Goal: Obtain resource: Download file/media

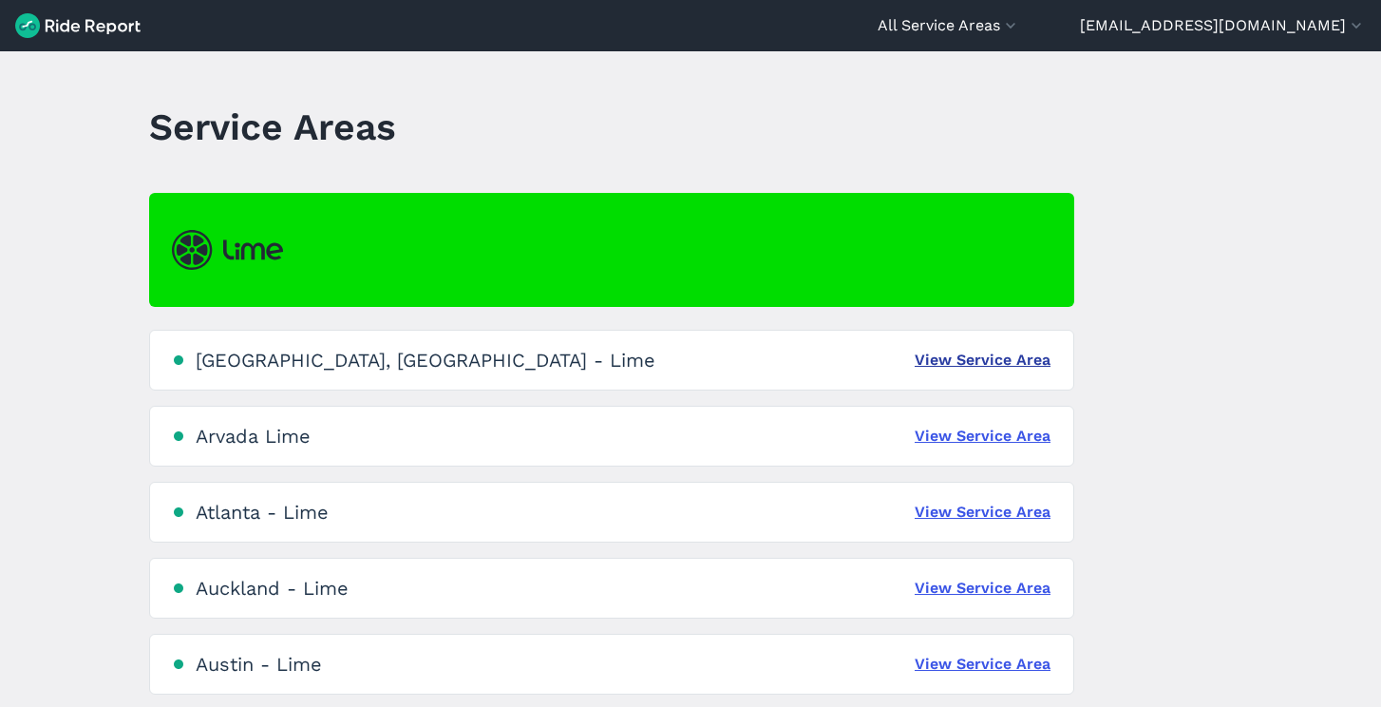
click at [982, 369] on link "View Service Area" at bounding box center [983, 360] width 136 height 23
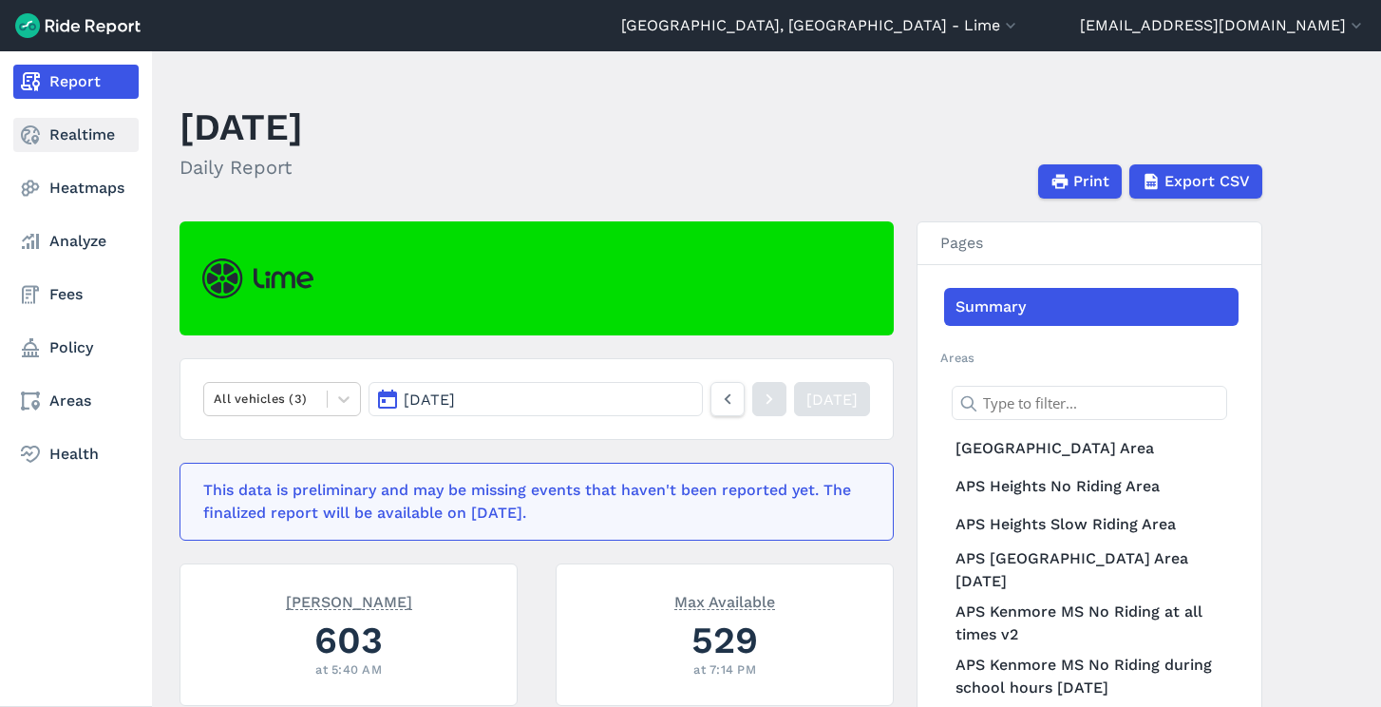
click at [83, 121] on link "Realtime" at bounding box center [75, 135] width 125 height 34
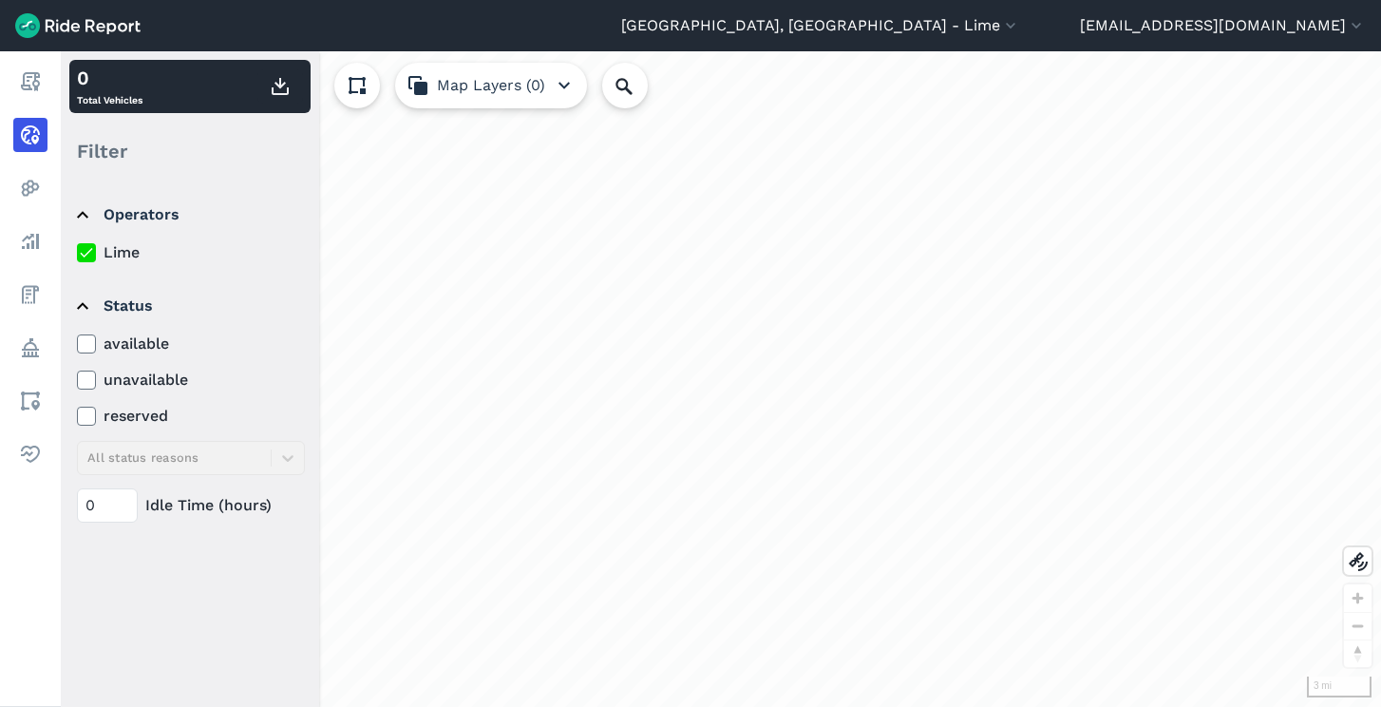
click at [85, 253] on icon at bounding box center [86, 252] width 17 height 19
click at [77, 253] on input "Lime" at bounding box center [77, 247] width 0 height 12
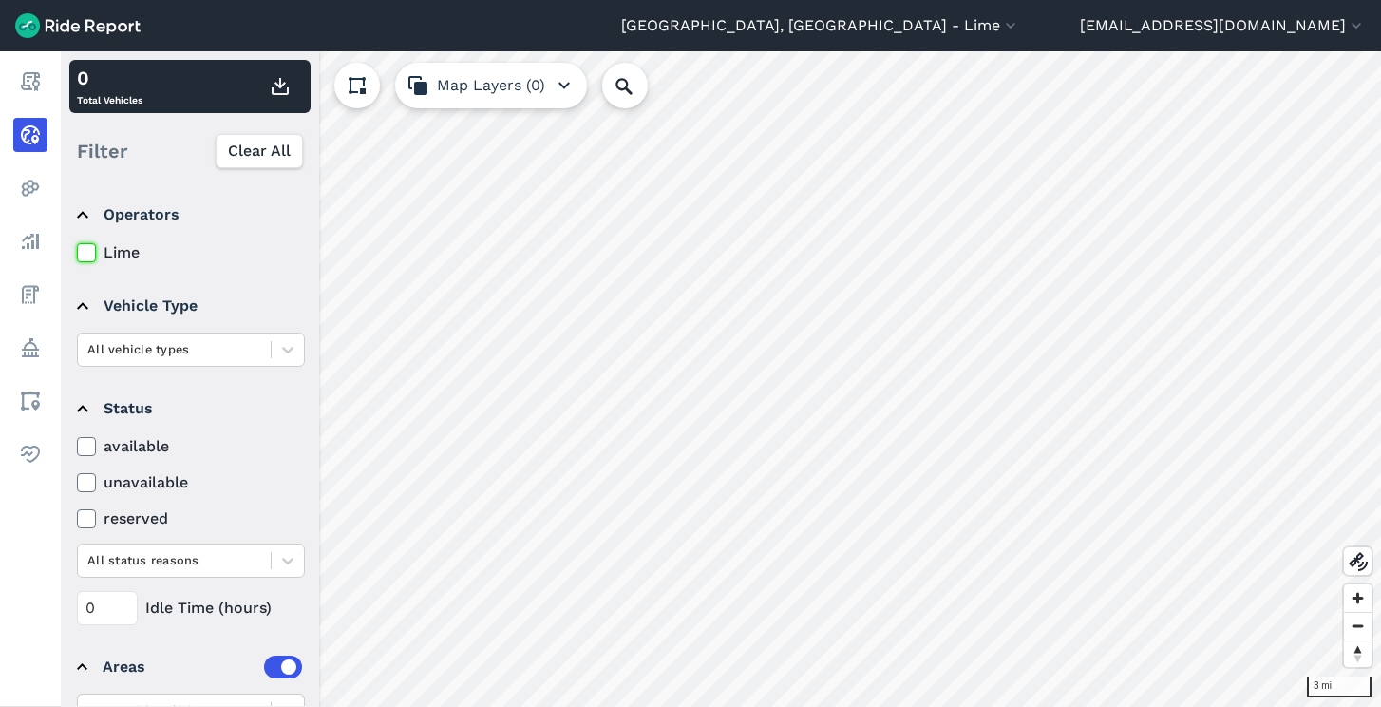
scroll to position [138, 0]
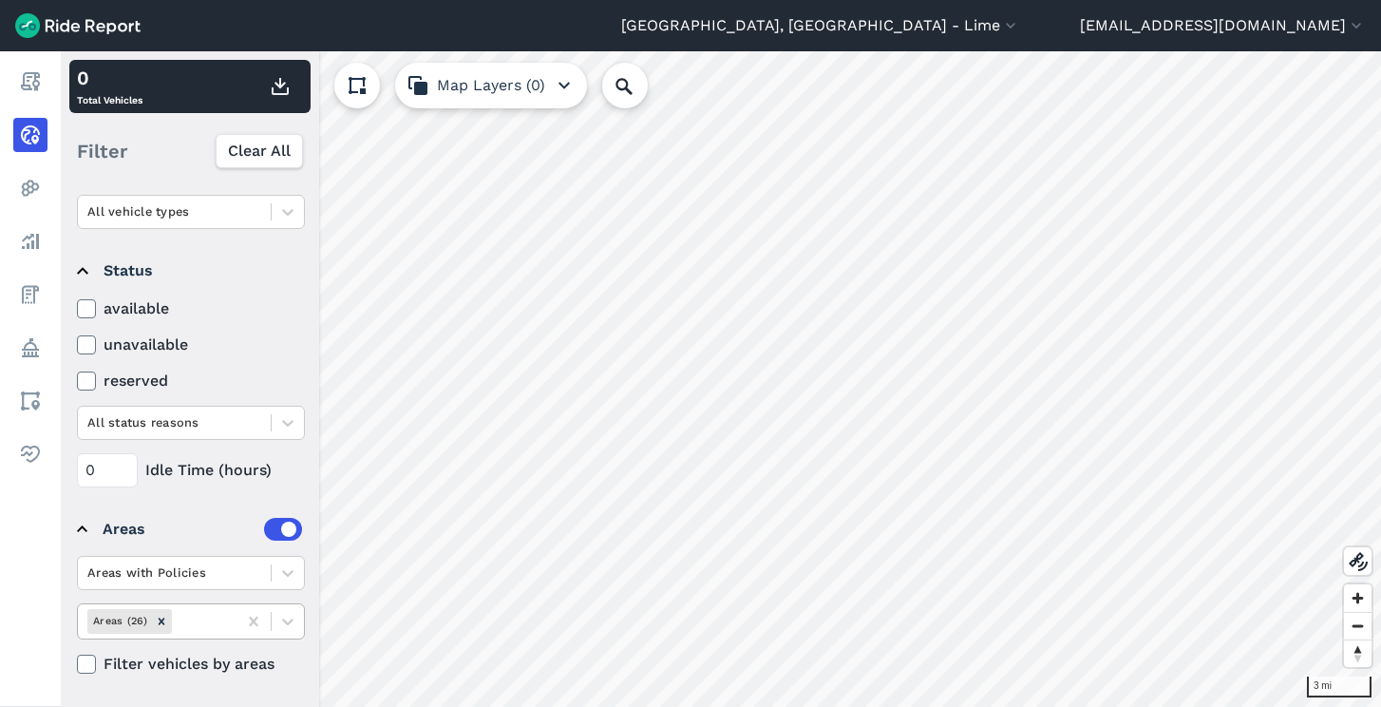
click at [191, 619] on div at bounding box center [202, 621] width 52 height 22
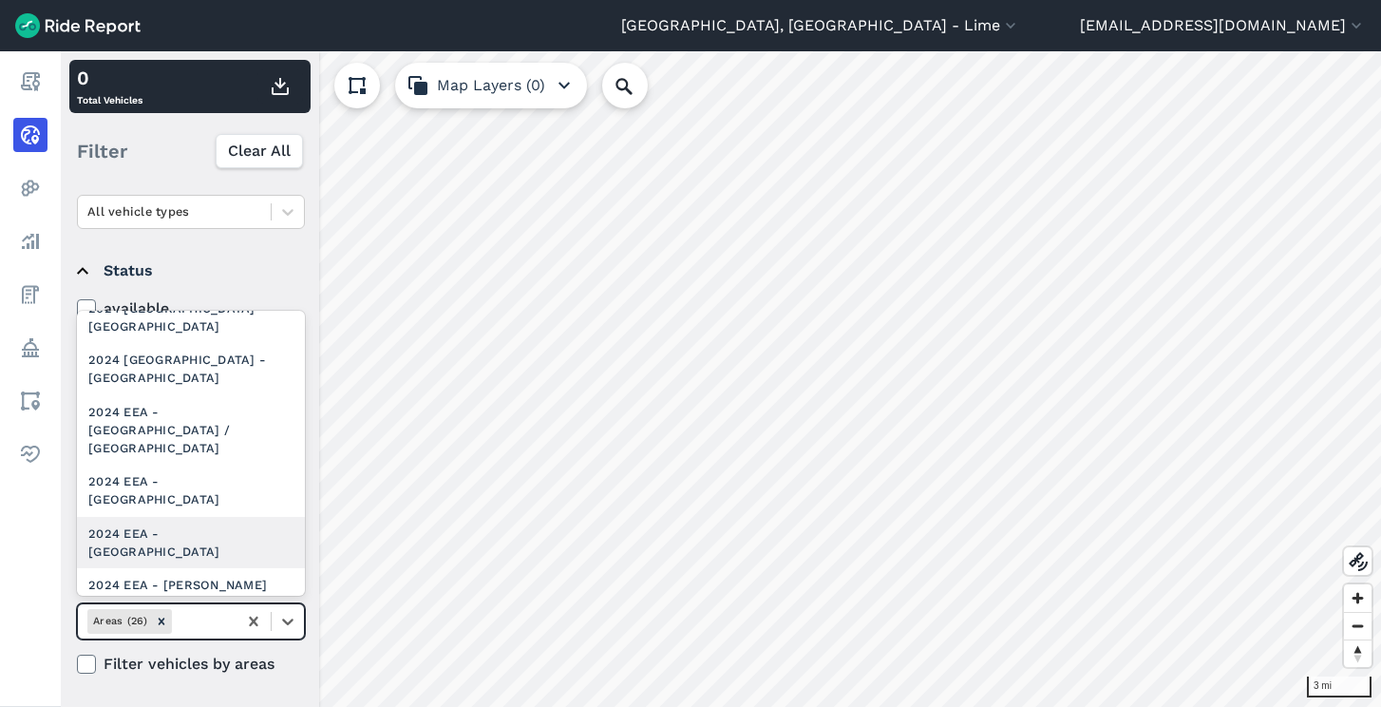
scroll to position [665, 0]
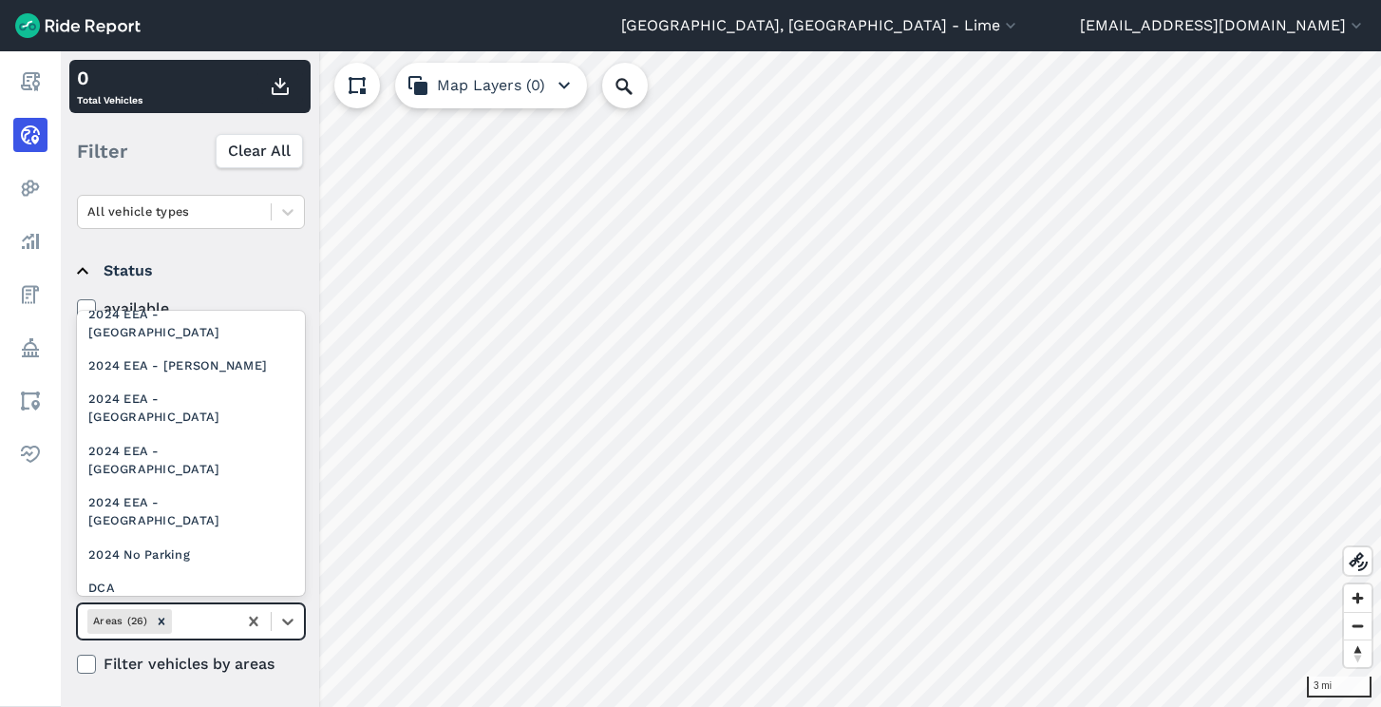
click at [230, 705] on div "APS Master HS/MS/ES" at bounding box center [191, 721] width 228 height 33
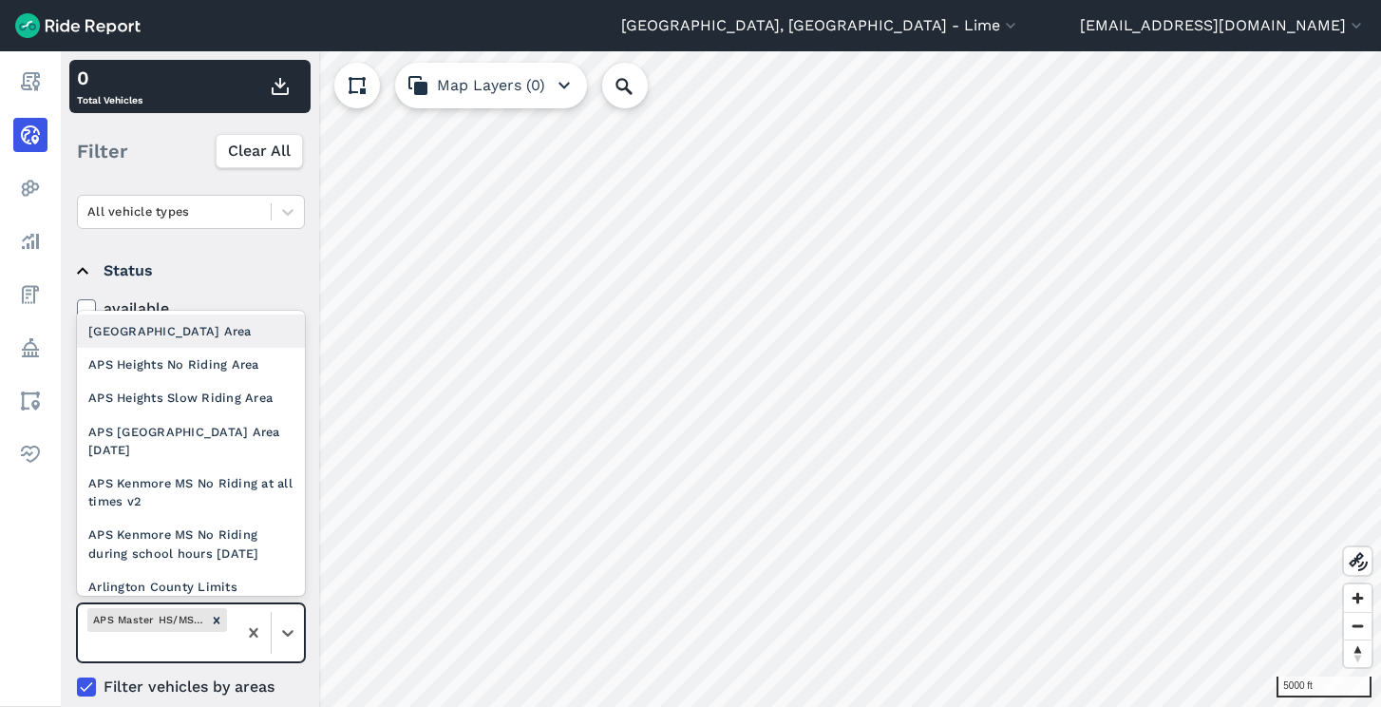
click at [207, 645] on div at bounding box center [157, 646] width 140 height 22
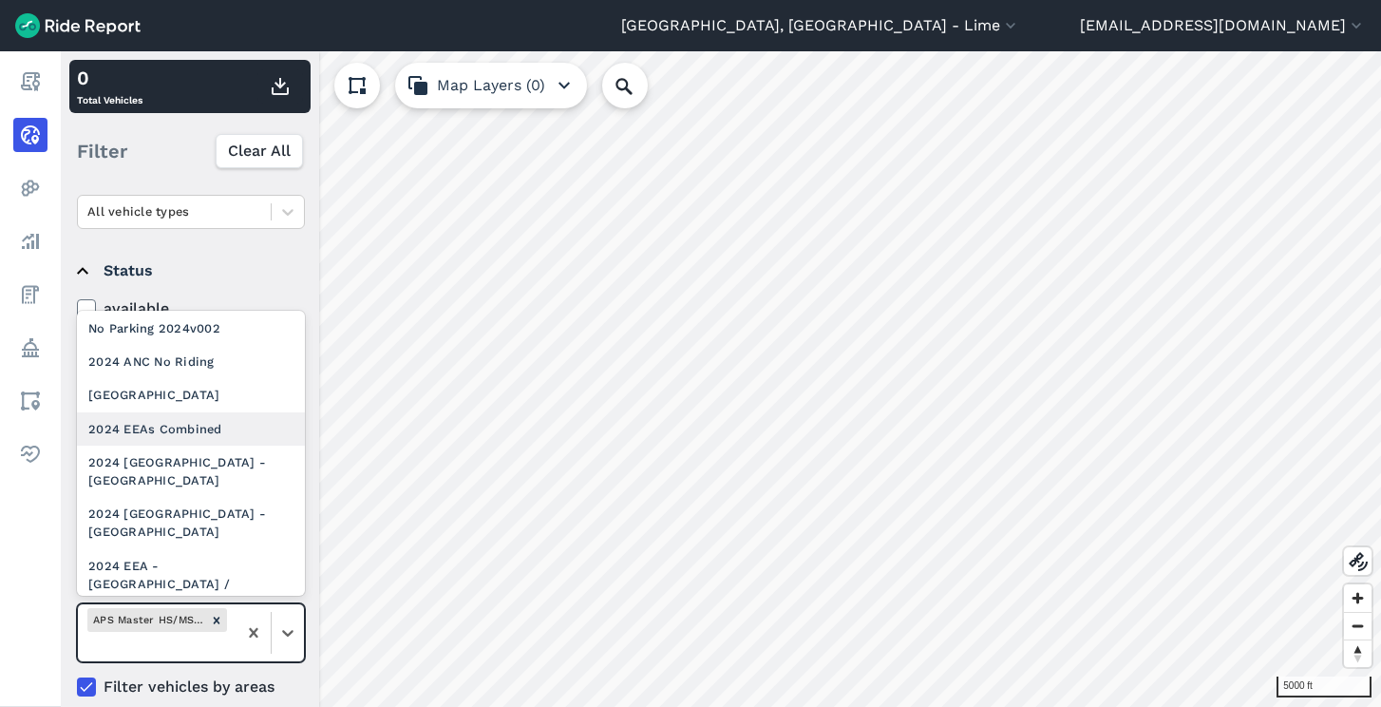
scroll to position [231, 0]
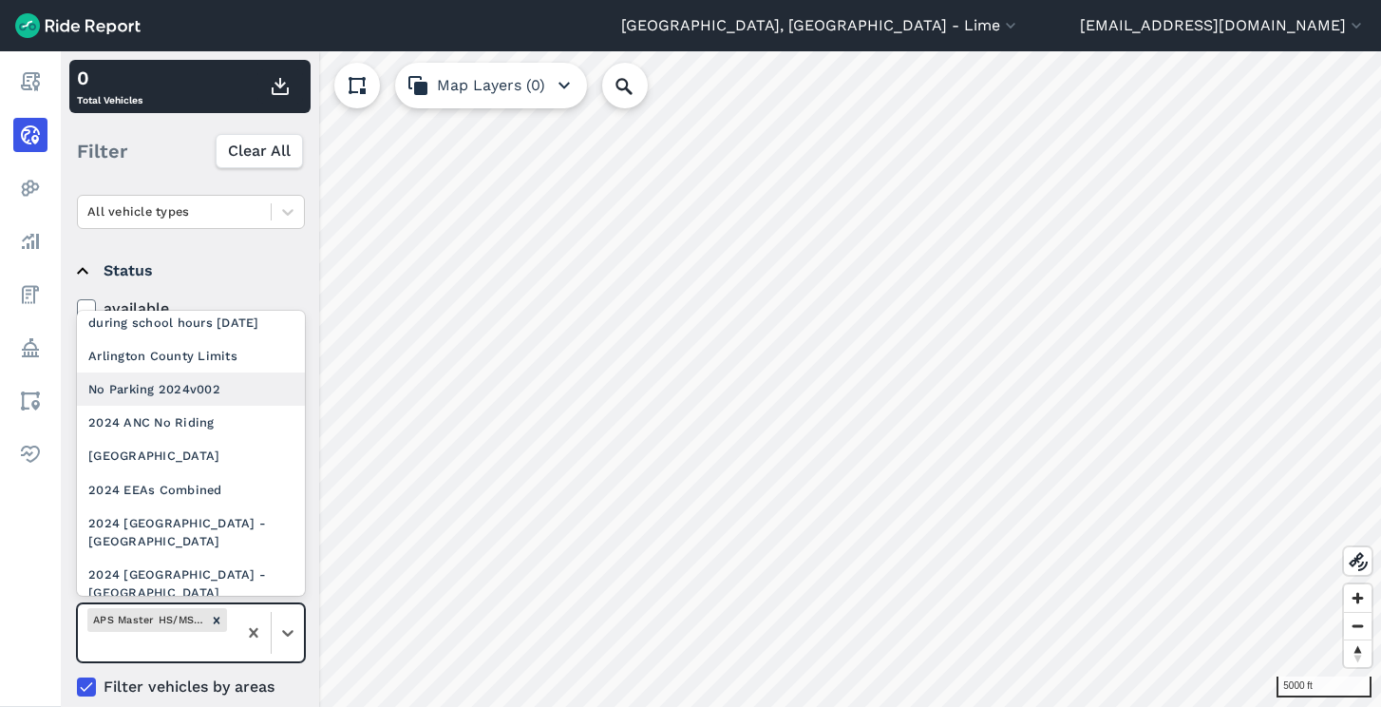
click at [198, 393] on div "No Parking 2024v002" at bounding box center [191, 388] width 228 height 33
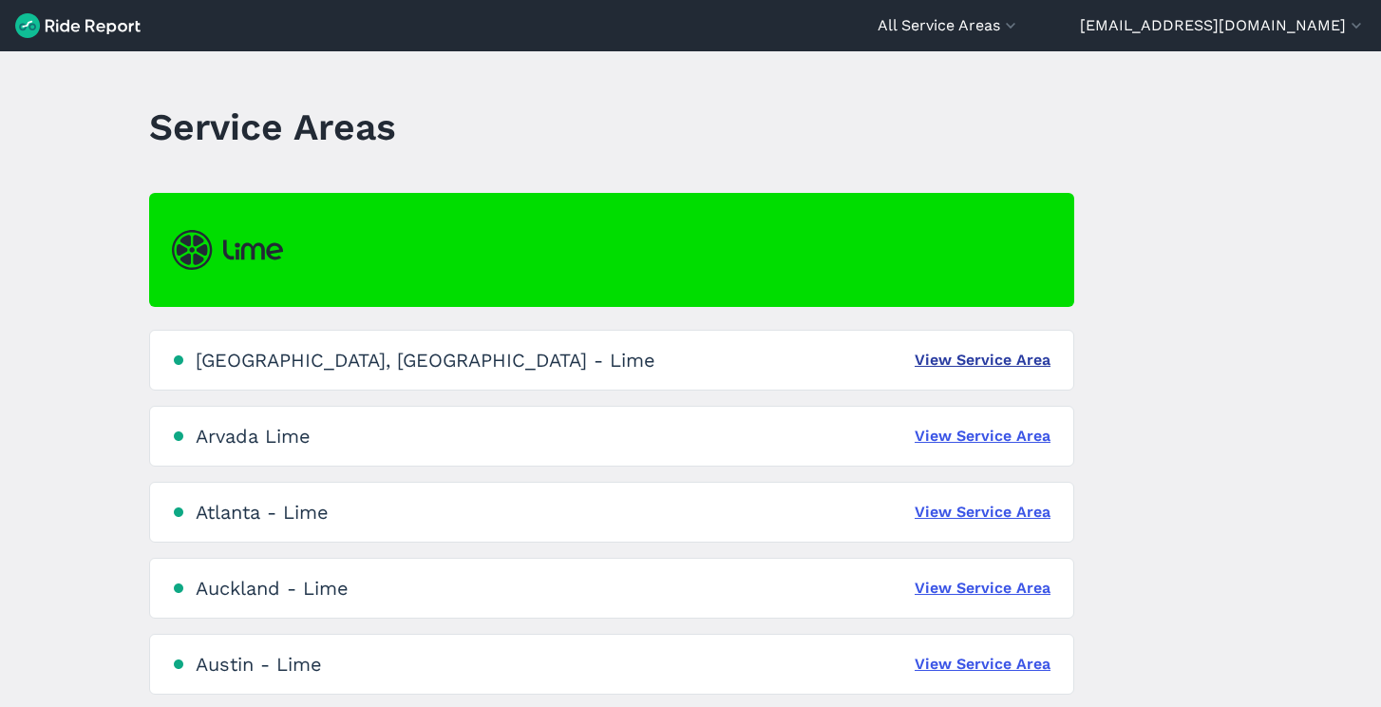
click at [1001, 361] on link "View Service Area" at bounding box center [983, 360] width 136 height 23
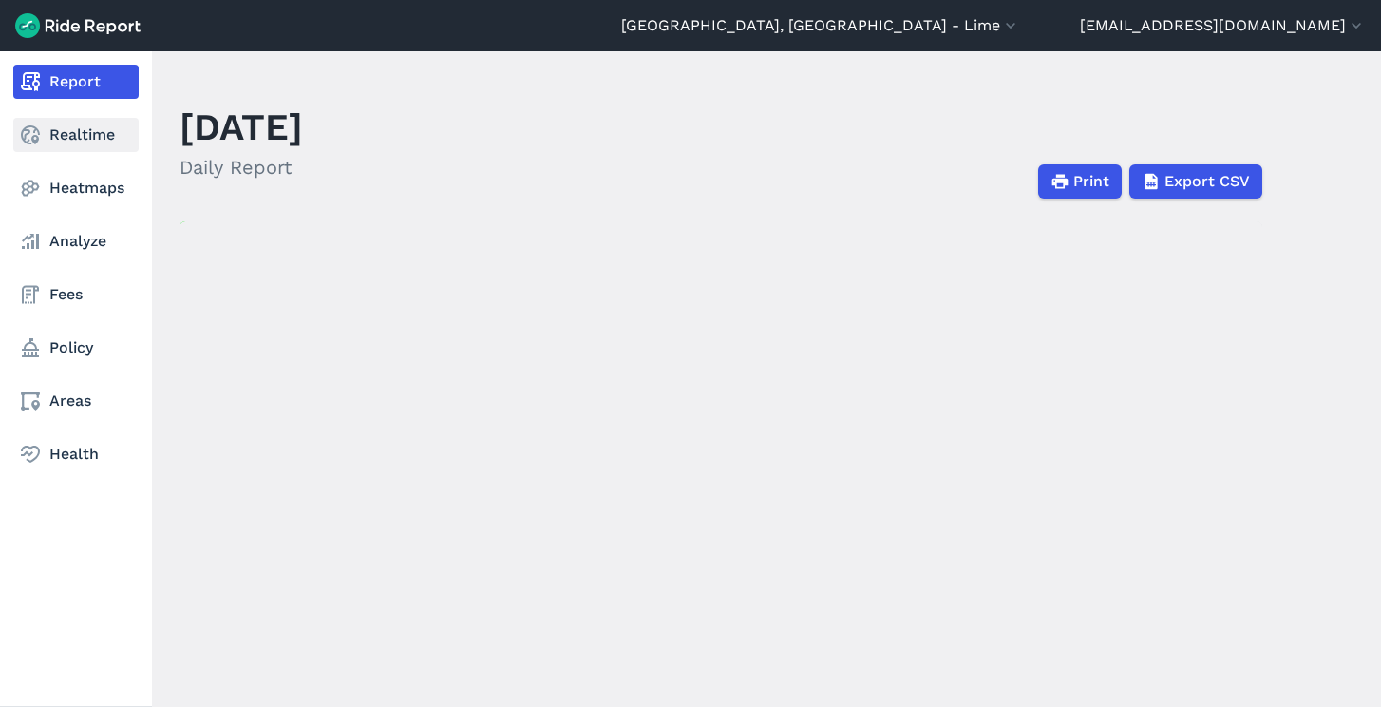
click at [80, 129] on link "Realtime" at bounding box center [75, 135] width 125 height 34
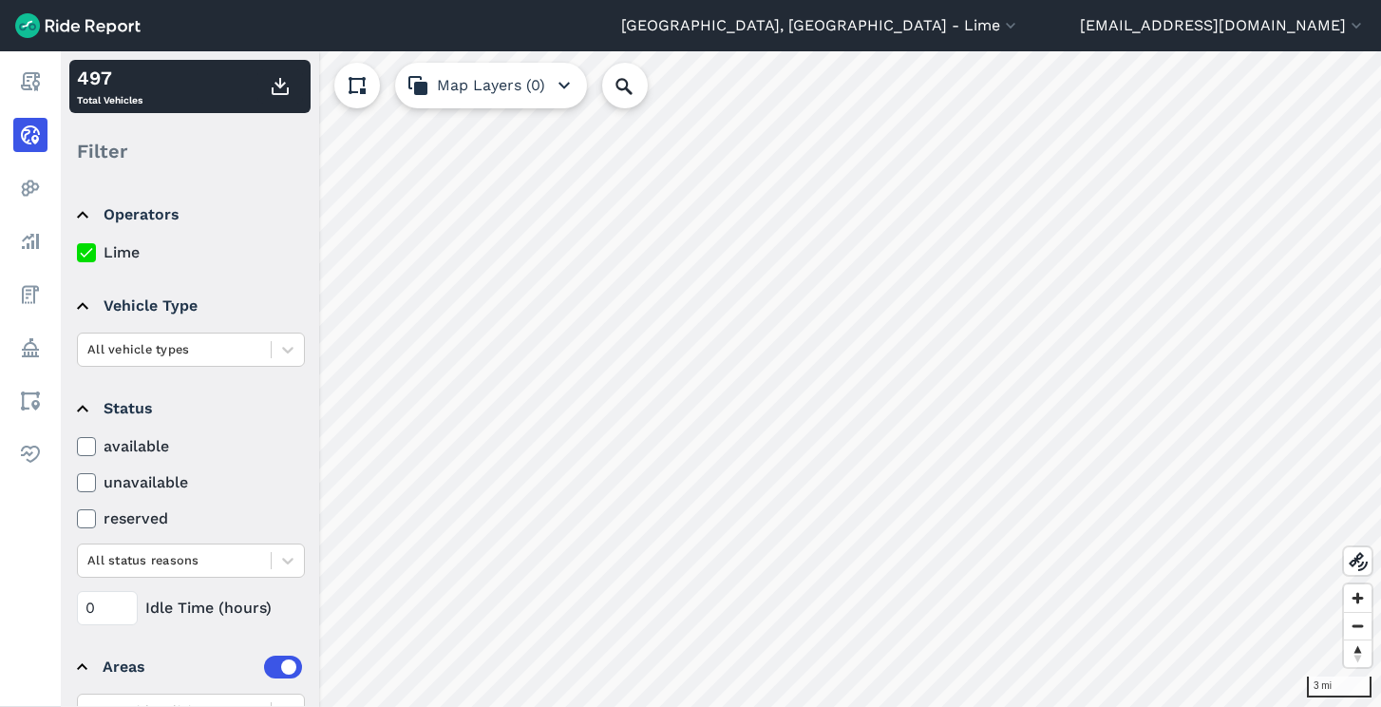
click at [84, 256] on use at bounding box center [86, 252] width 12 height 9
click at [77, 254] on input "Lime" at bounding box center [77, 247] width 0 height 12
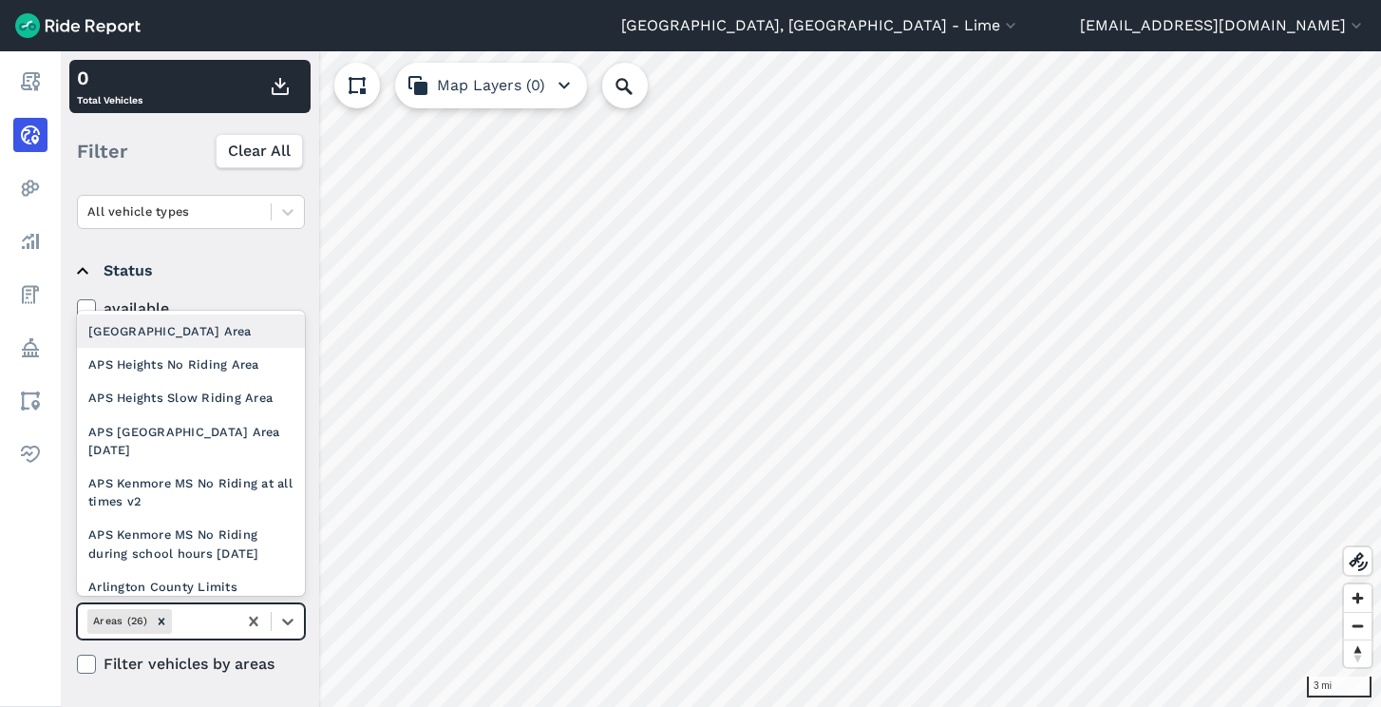
click at [189, 618] on div at bounding box center [202, 621] width 52 height 22
click at [218, 330] on div "[GEOGRAPHIC_DATA] Area" at bounding box center [191, 330] width 228 height 33
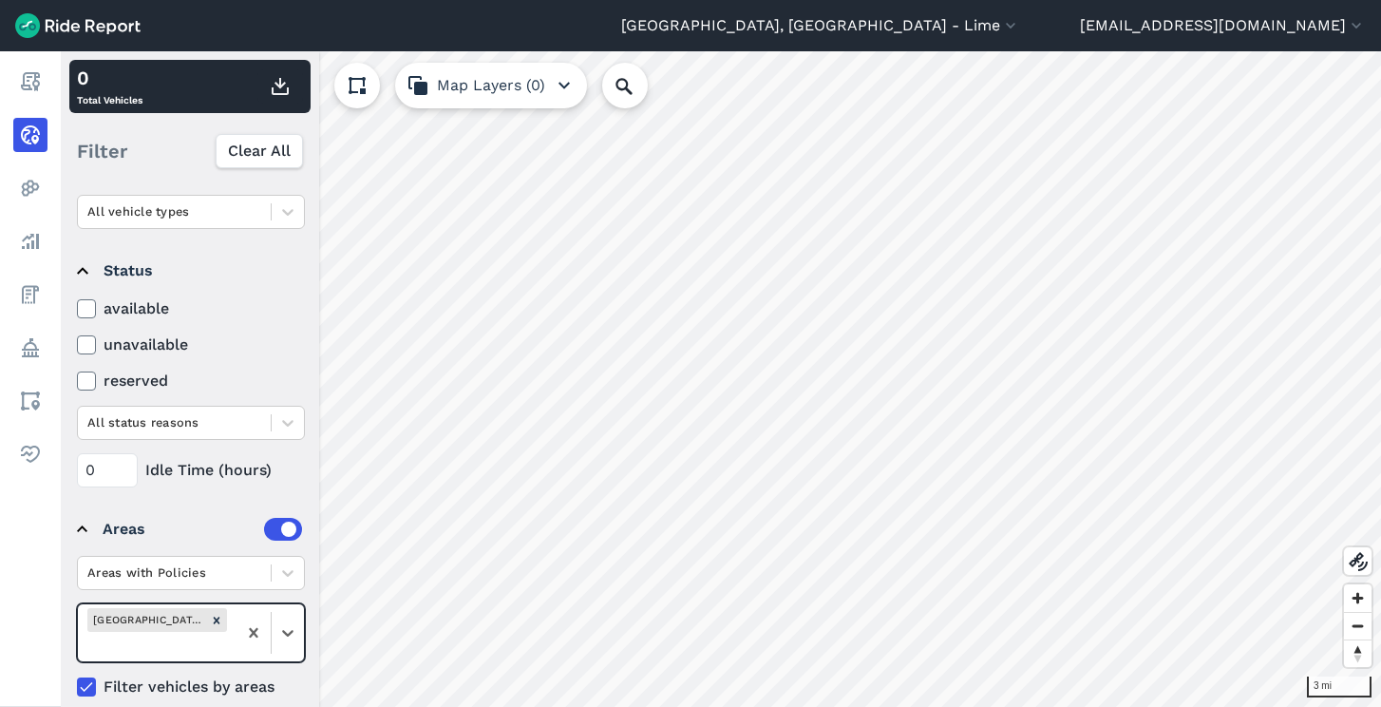
click at [165, 662] on div "[GEOGRAPHIC_DATA] Area" at bounding box center [191, 632] width 228 height 59
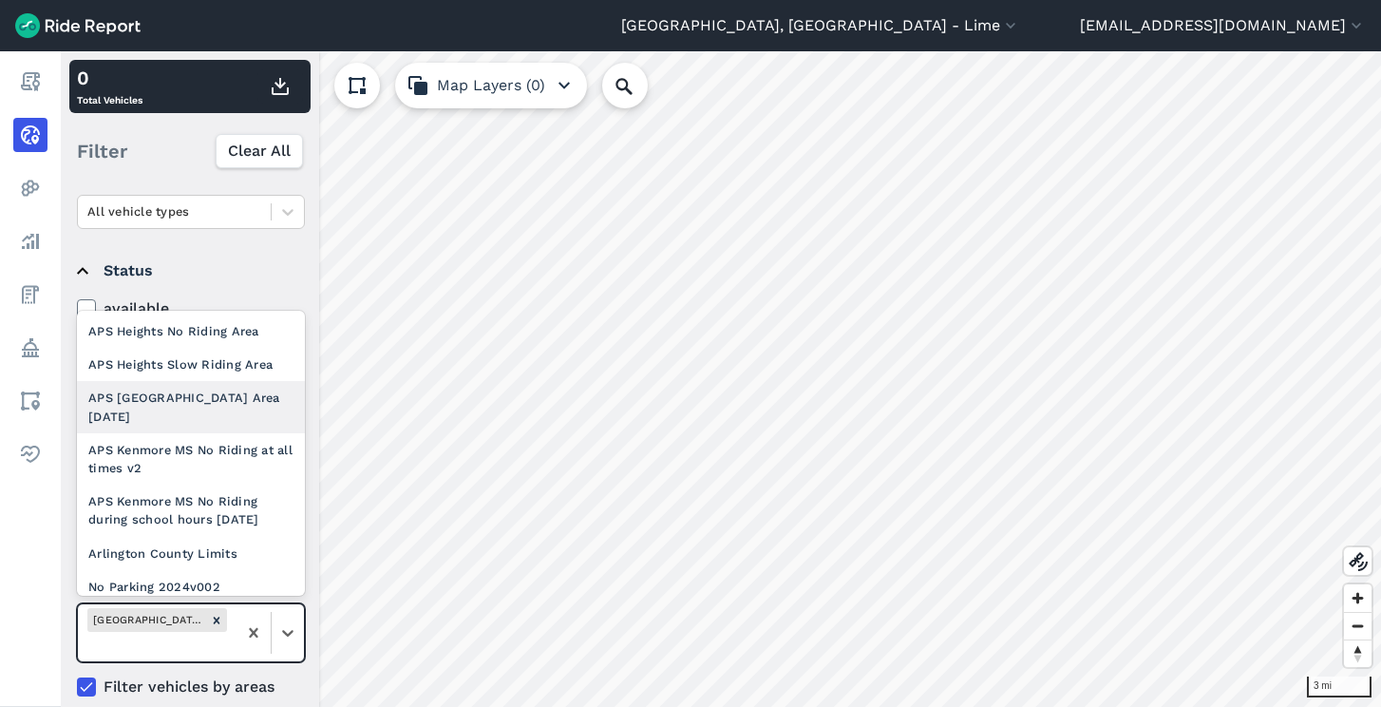
click at [206, 415] on div "APS [GEOGRAPHIC_DATA] Area [DATE]" at bounding box center [191, 406] width 228 height 51
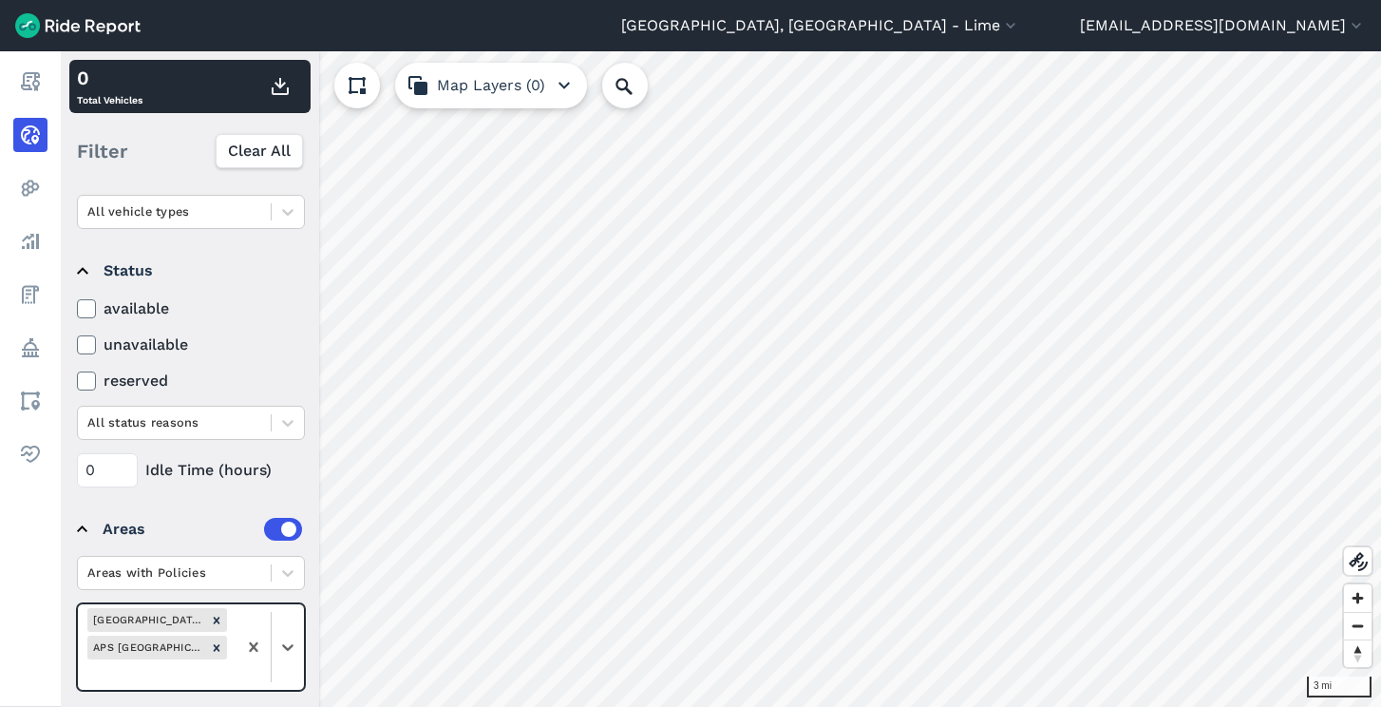
click at [182, 671] on div at bounding box center [157, 674] width 140 height 22
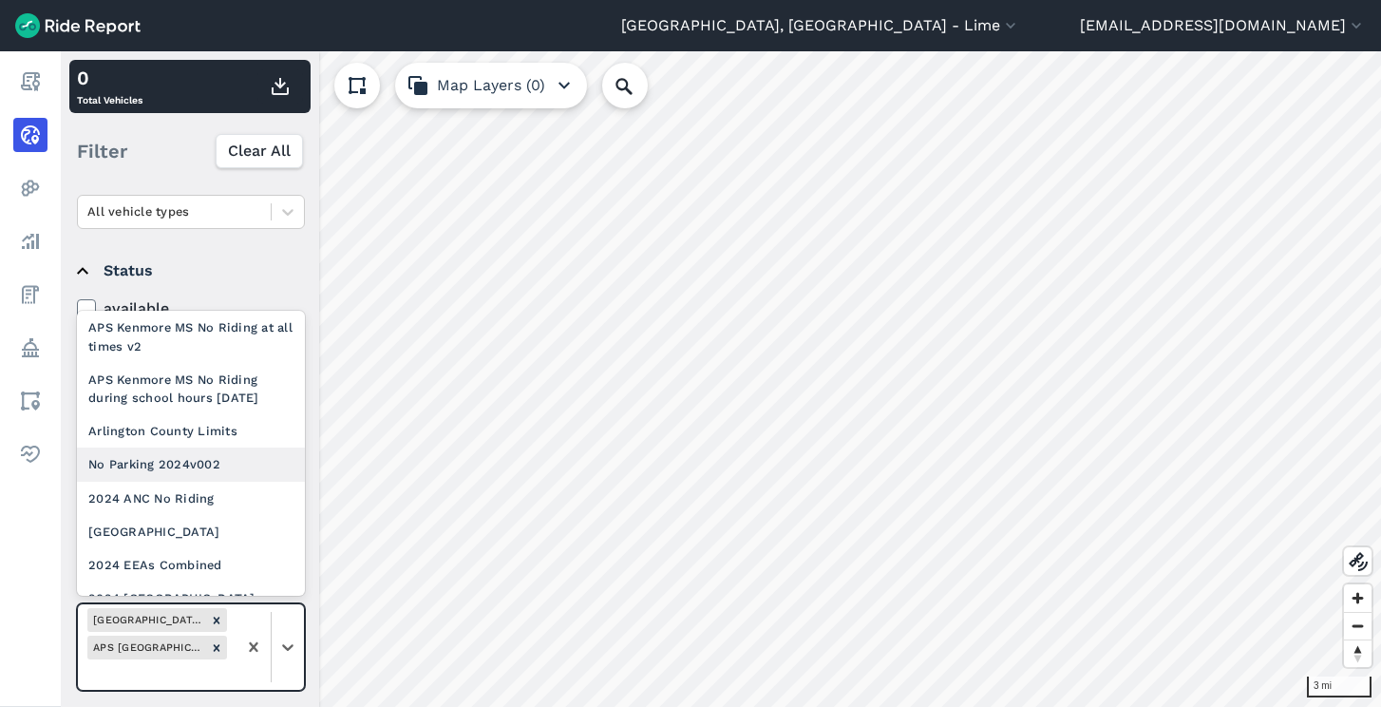
scroll to position [96, 0]
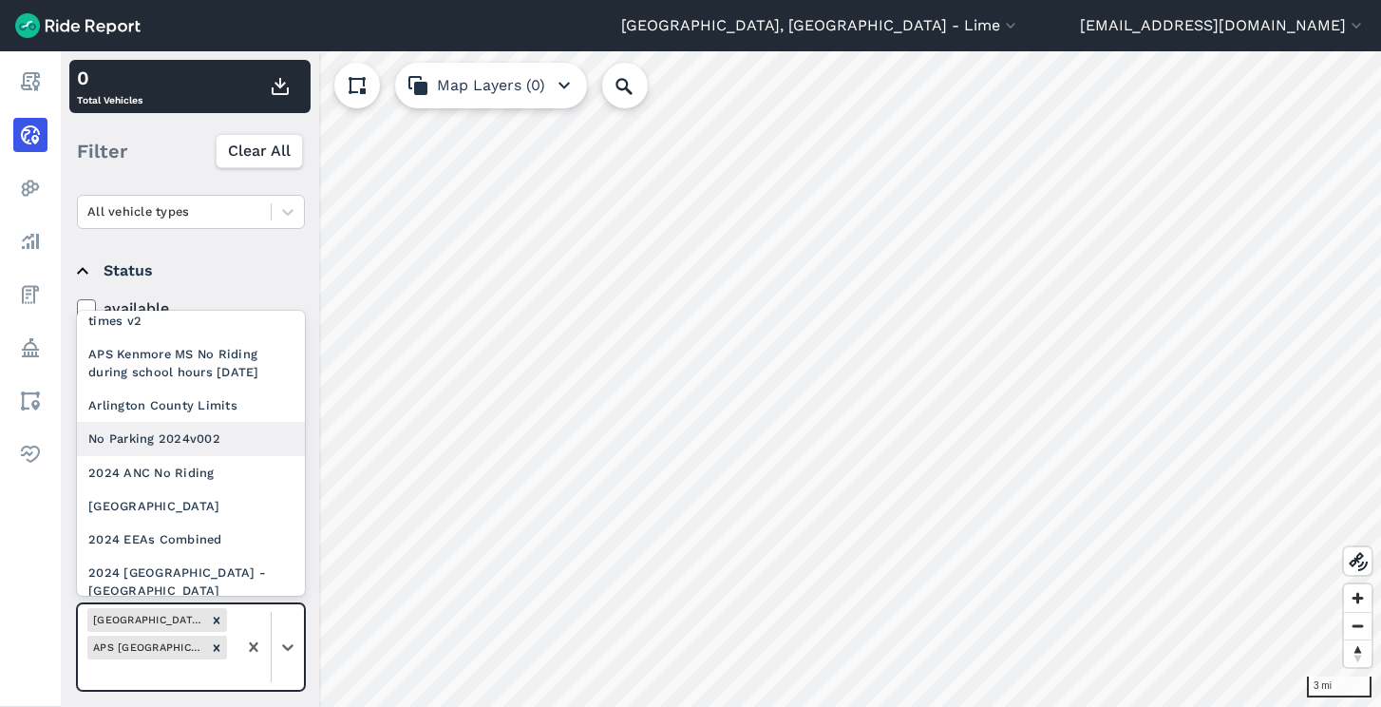
click at [210, 424] on div "No Parking 2024v002" at bounding box center [191, 438] width 228 height 33
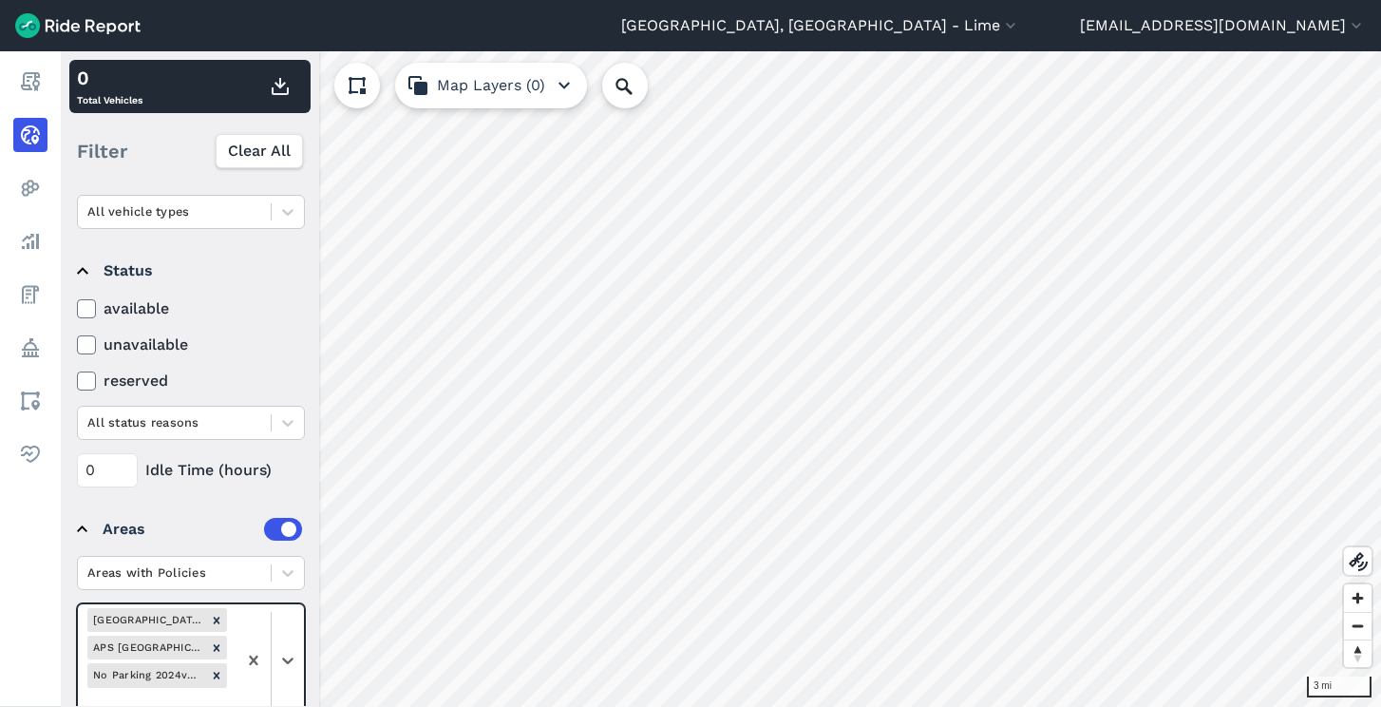
scroll to position [217, 0]
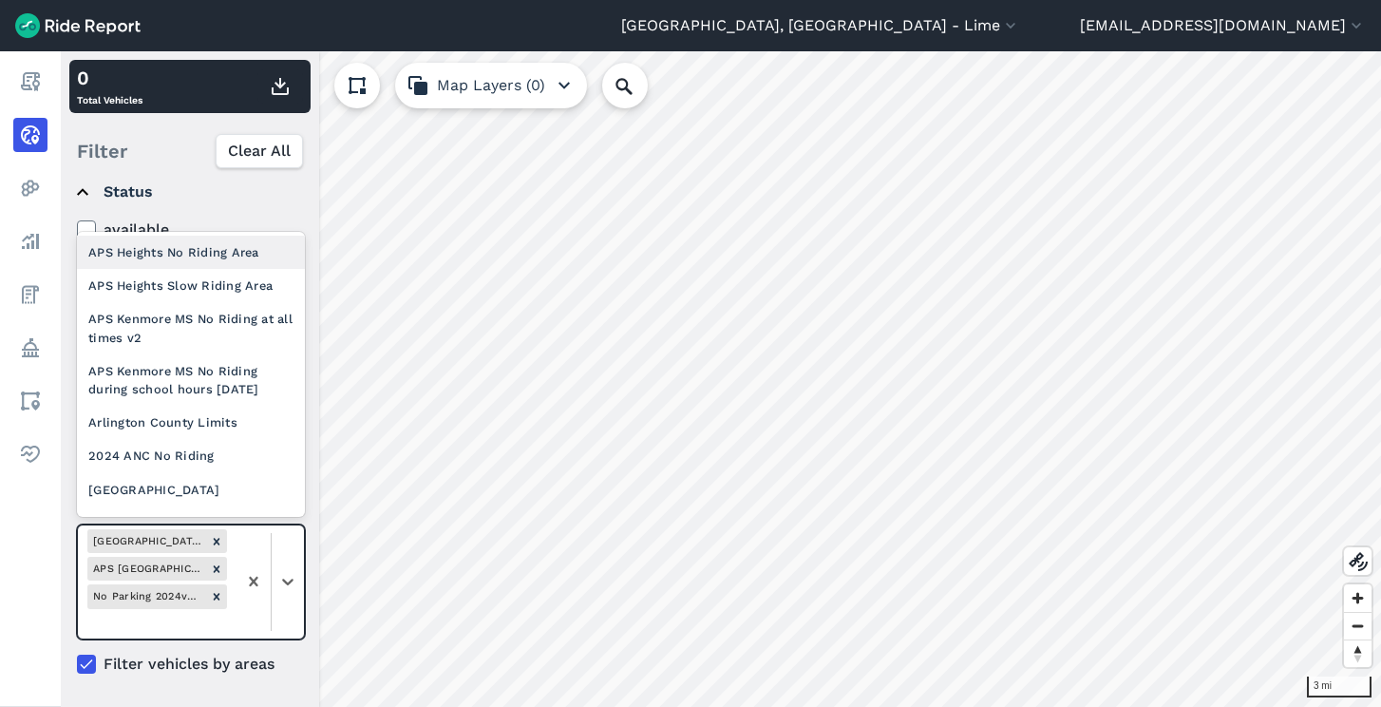
click at [149, 616] on div at bounding box center [157, 624] width 140 height 22
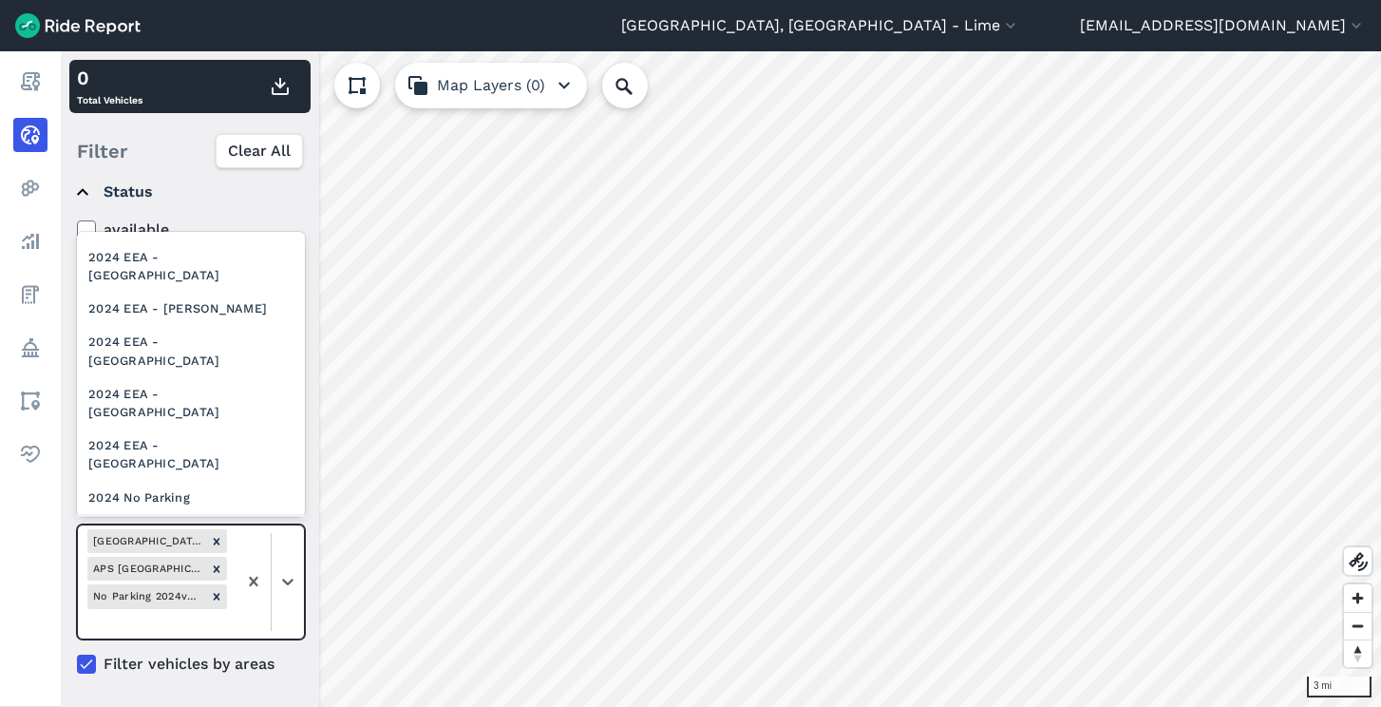
scroll to position [535, 0]
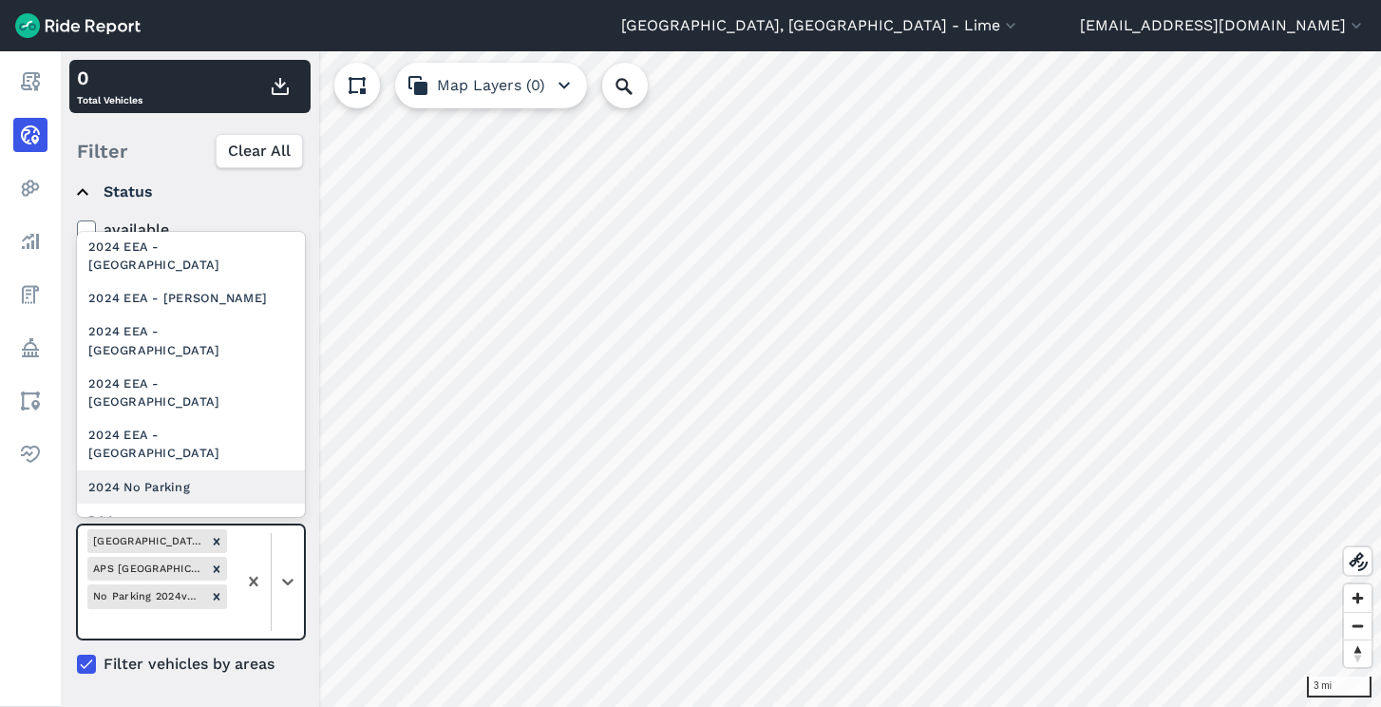
click at [190, 470] on div "2024 No Parking" at bounding box center [191, 486] width 228 height 33
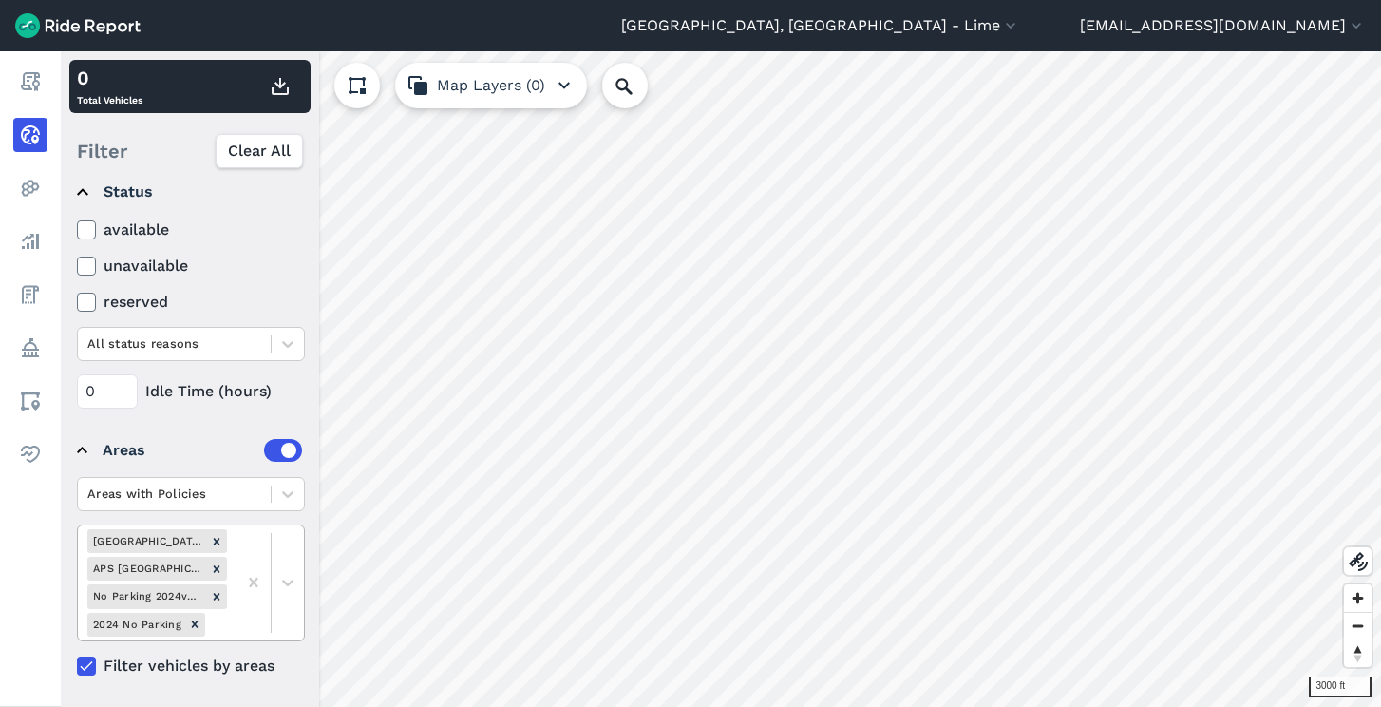
click at [230, 621] on div "APS Heights No Parking Area APS Kenmore MS No Parking Area 2025-06-27 No Parkin…" at bounding box center [157, 582] width 159 height 115
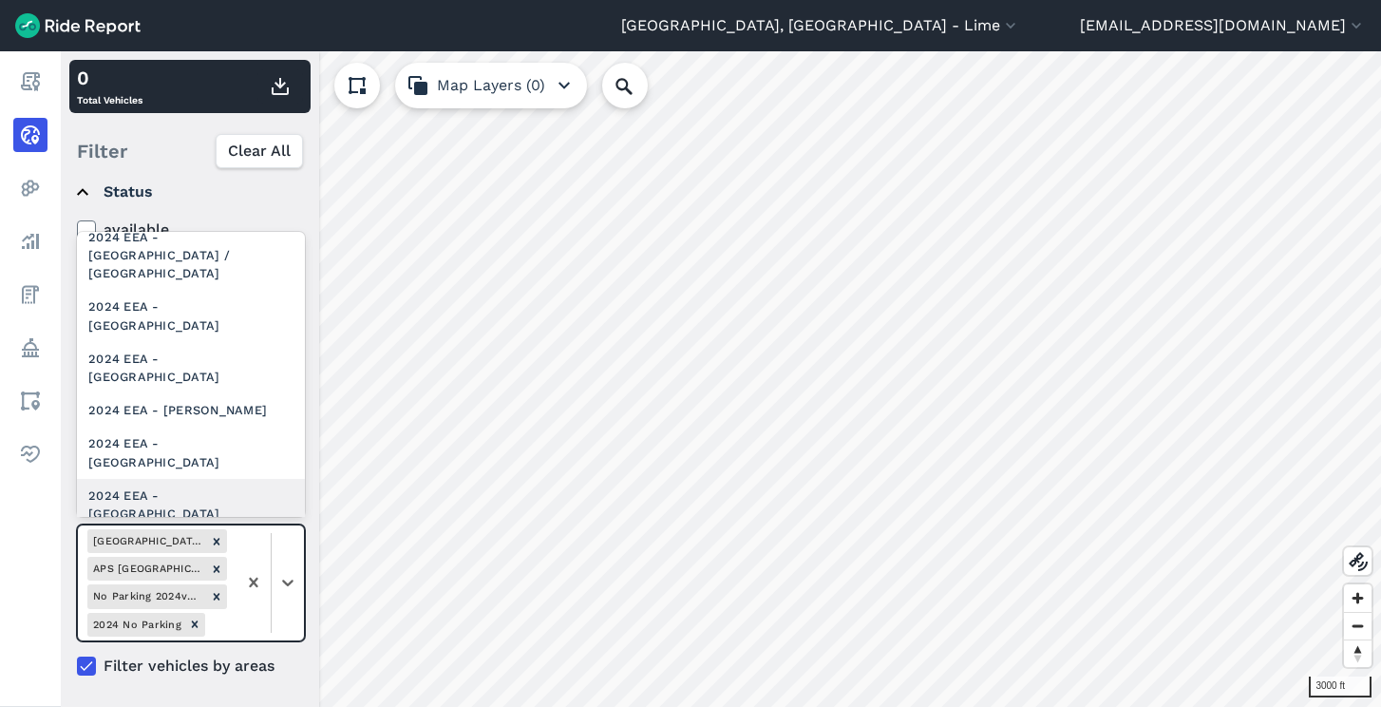
scroll to position [513, 0]
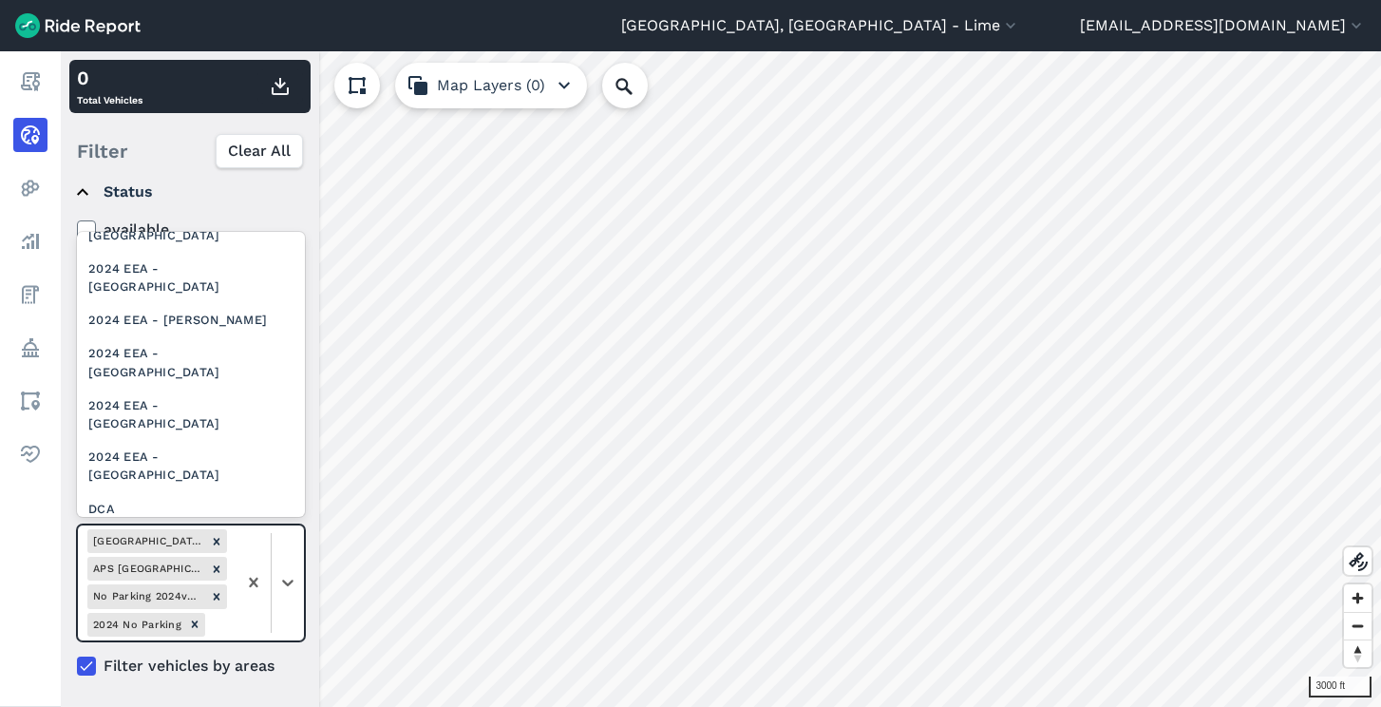
click at [203, 626] on div "APS Master HS/MS/ES" at bounding box center [191, 642] width 228 height 33
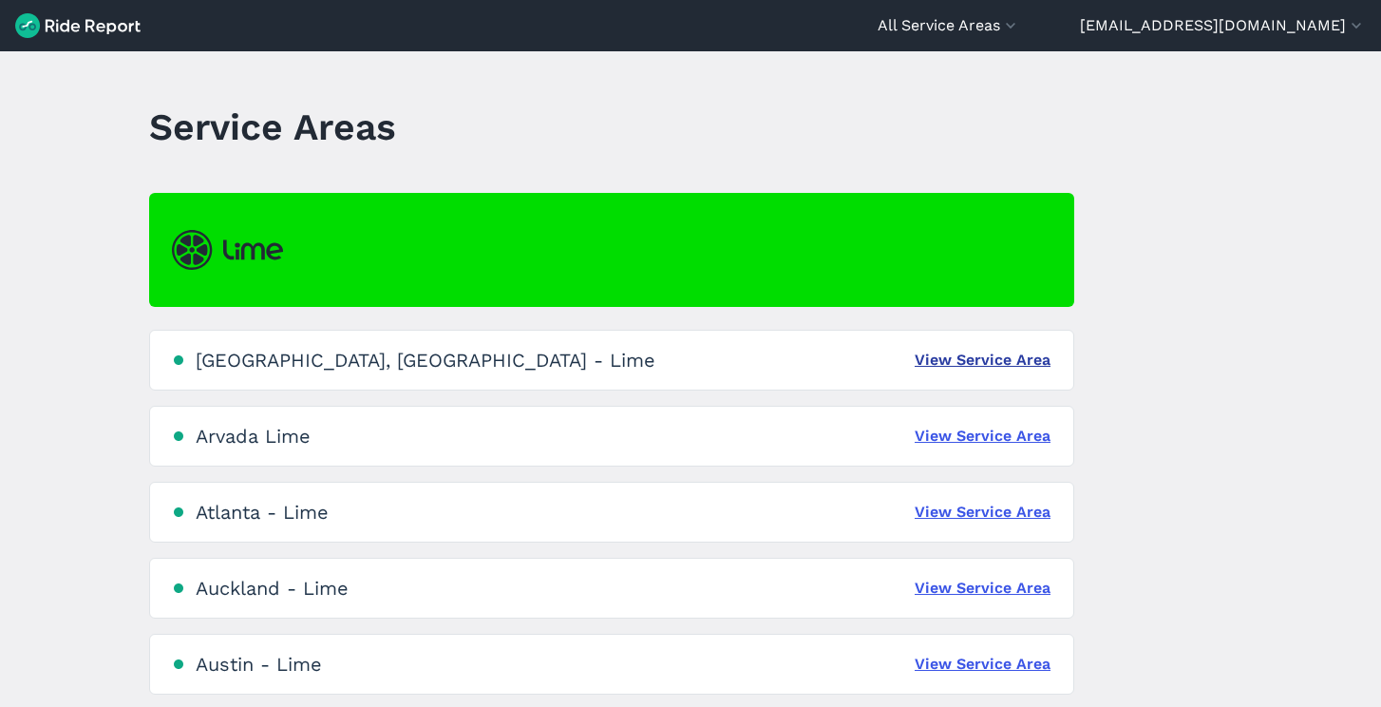
click at [936, 369] on link "View Service Area" at bounding box center [983, 360] width 136 height 23
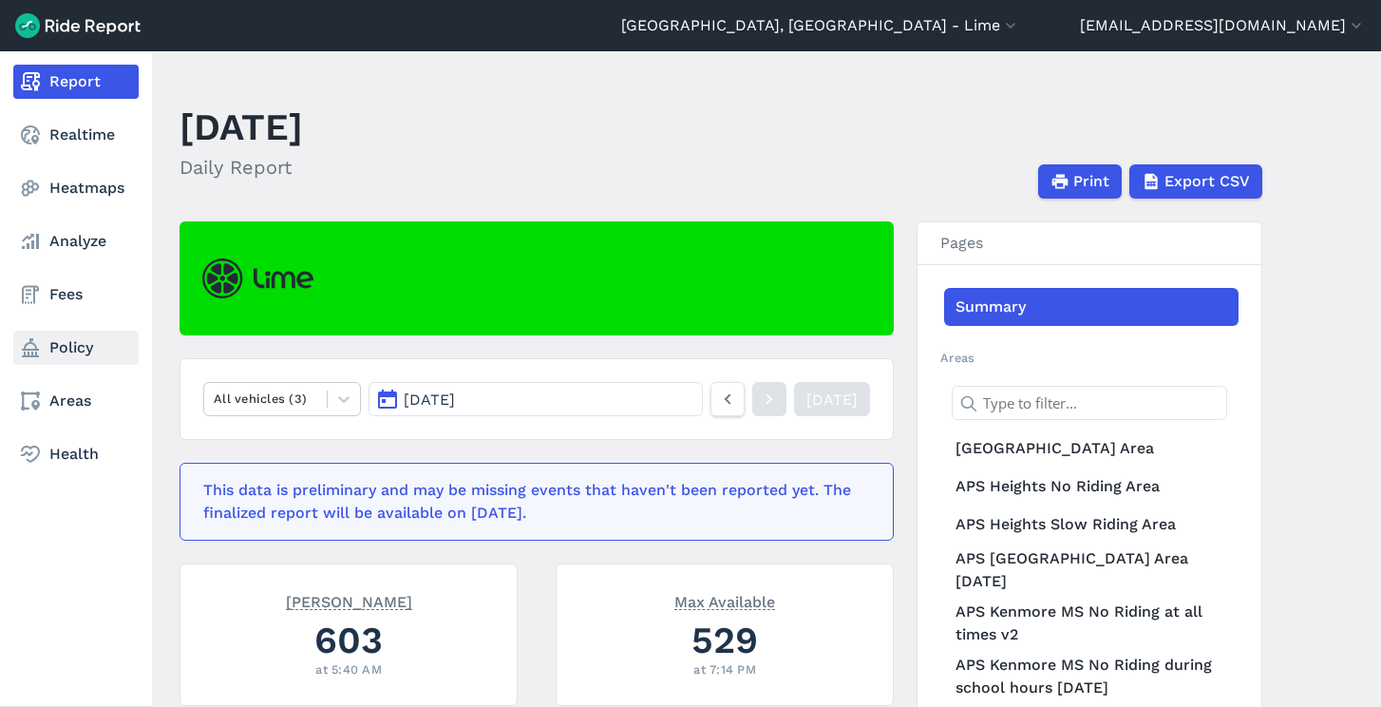
click at [46, 350] on link "Policy" at bounding box center [75, 348] width 125 height 34
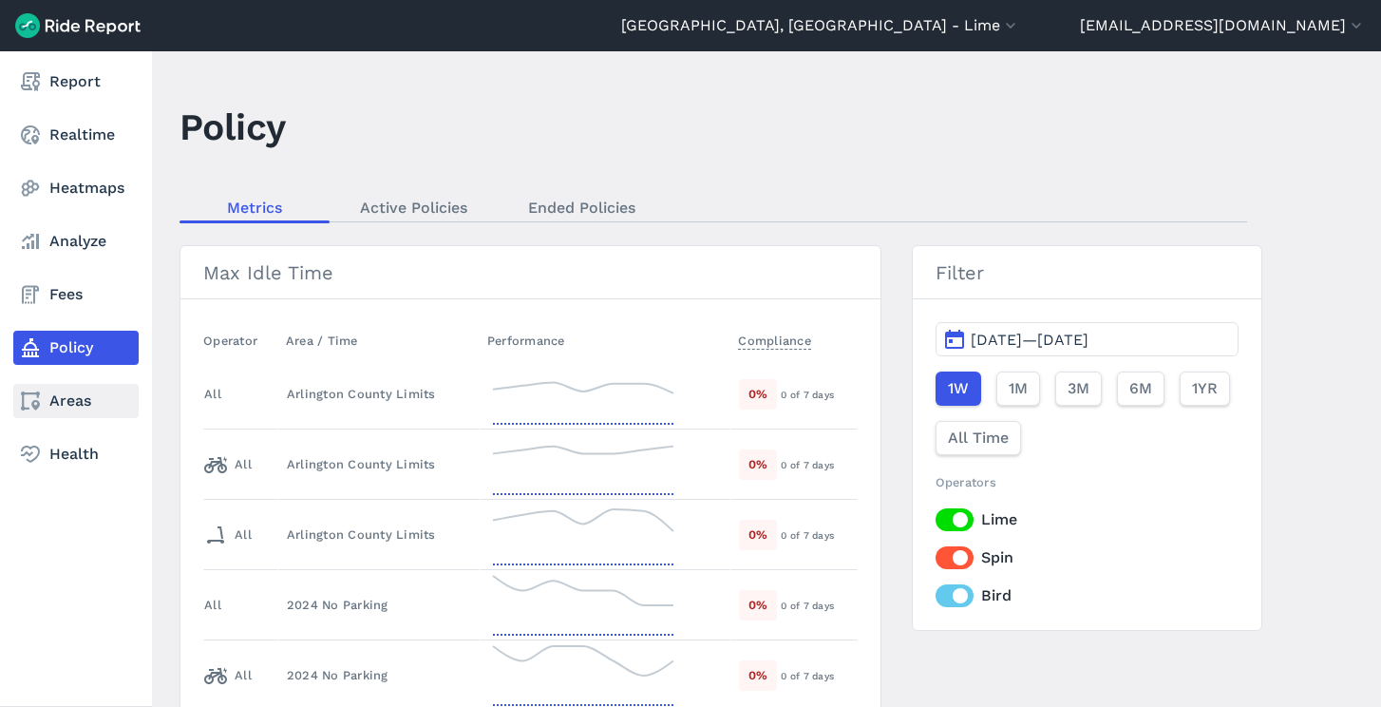
click at [64, 400] on link "Areas" at bounding box center [75, 401] width 125 height 34
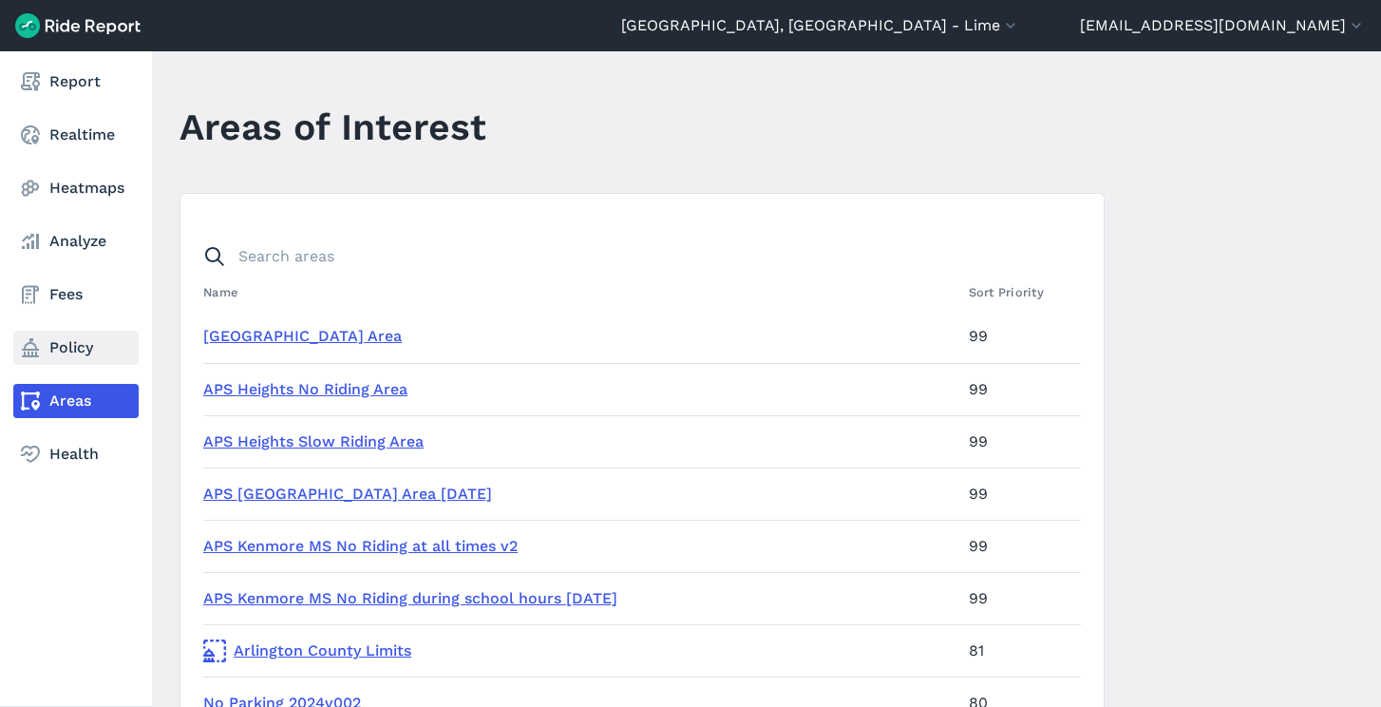
click at [90, 341] on link "Policy" at bounding box center [75, 348] width 125 height 34
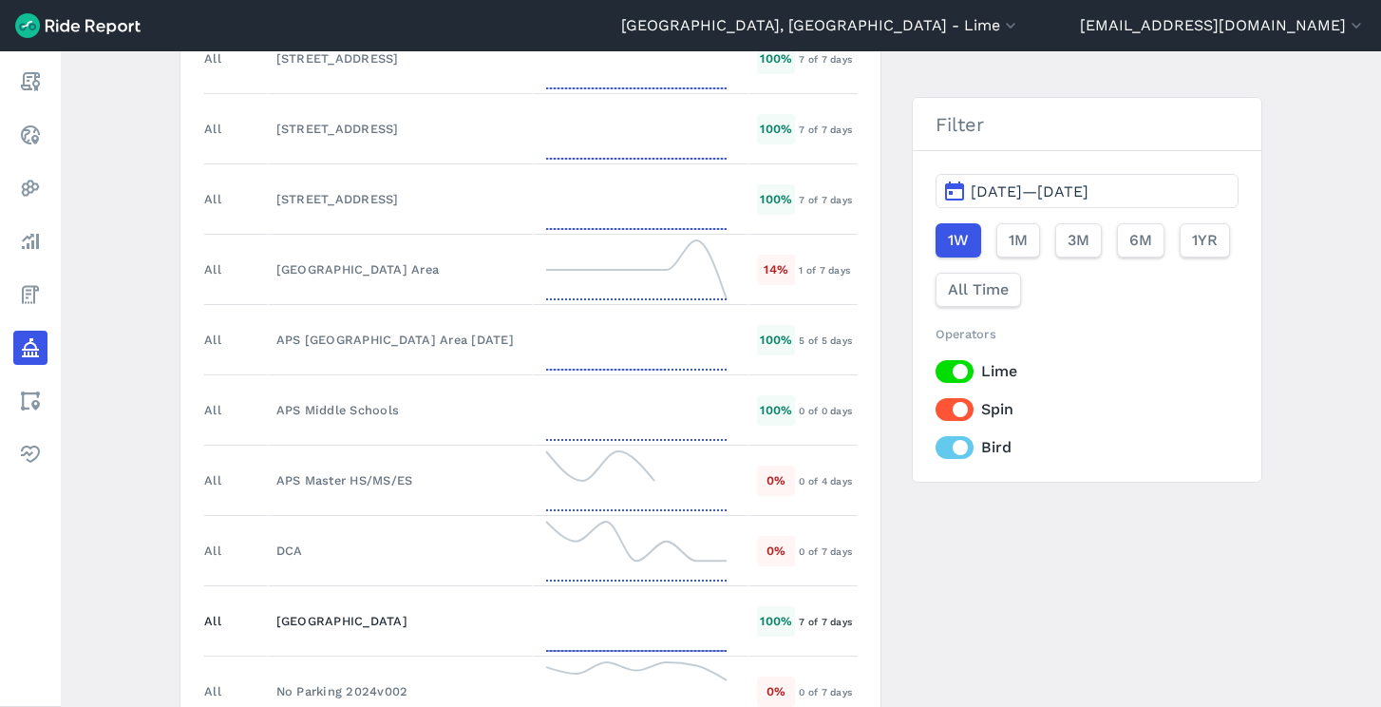
scroll to position [3077, 0]
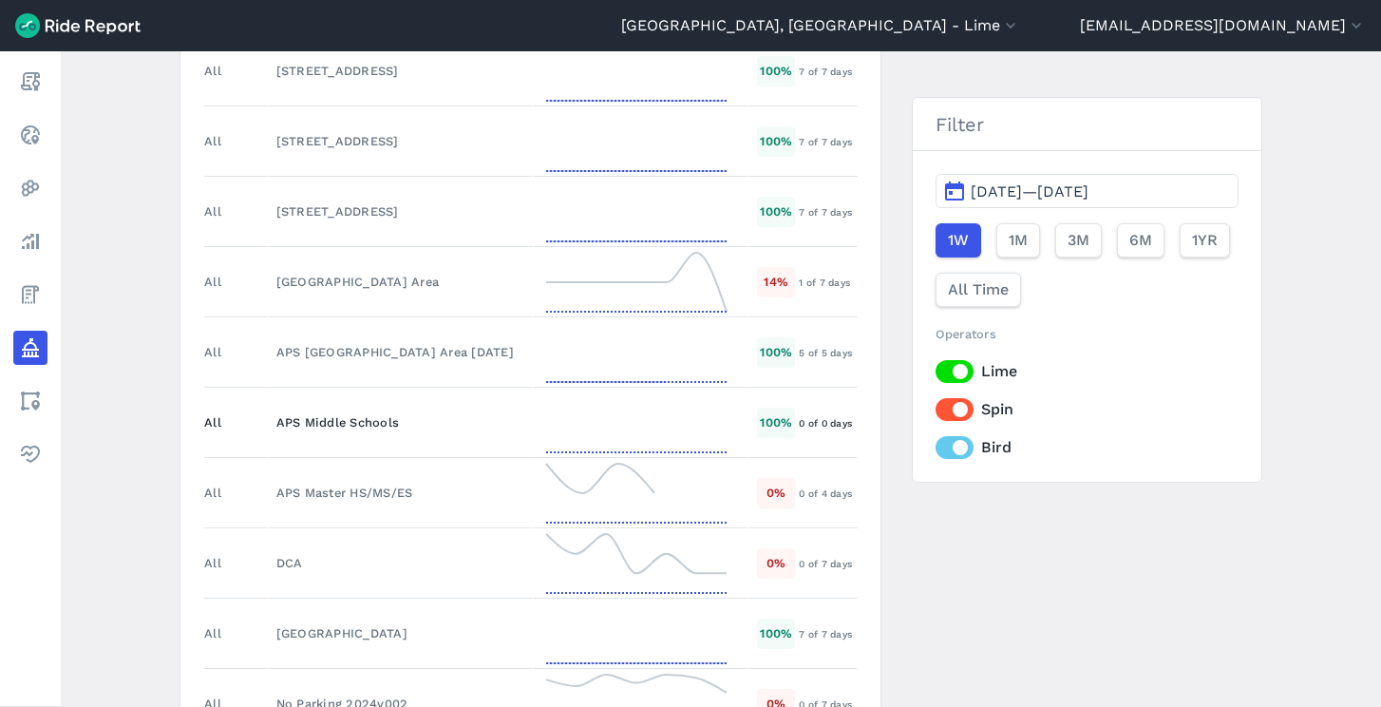
click at [355, 429] on div "APS Middle Schools" at bounding box center [400, 422] width 248 height 18
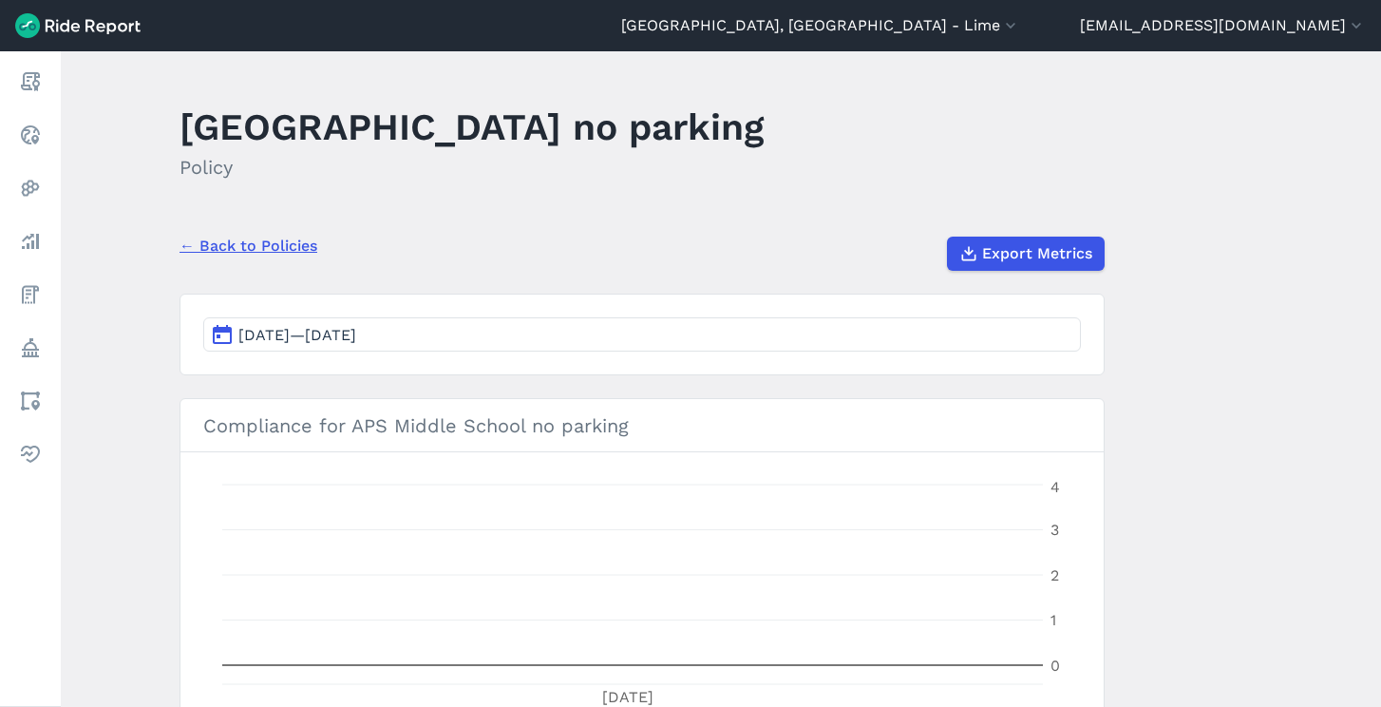
click at [247, 255] on link "← Back to Policies" at bounding box center [249, 246] width 138 height 23
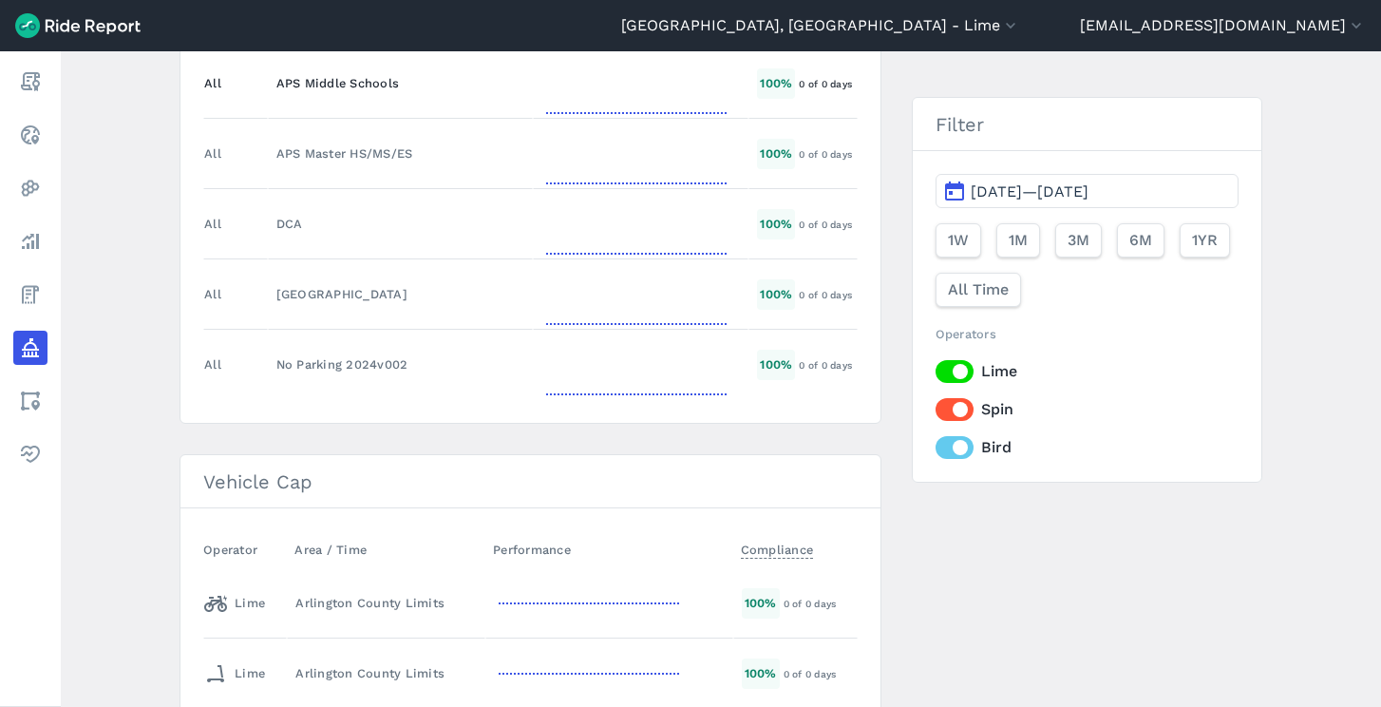
scroll to position [3510, 0]
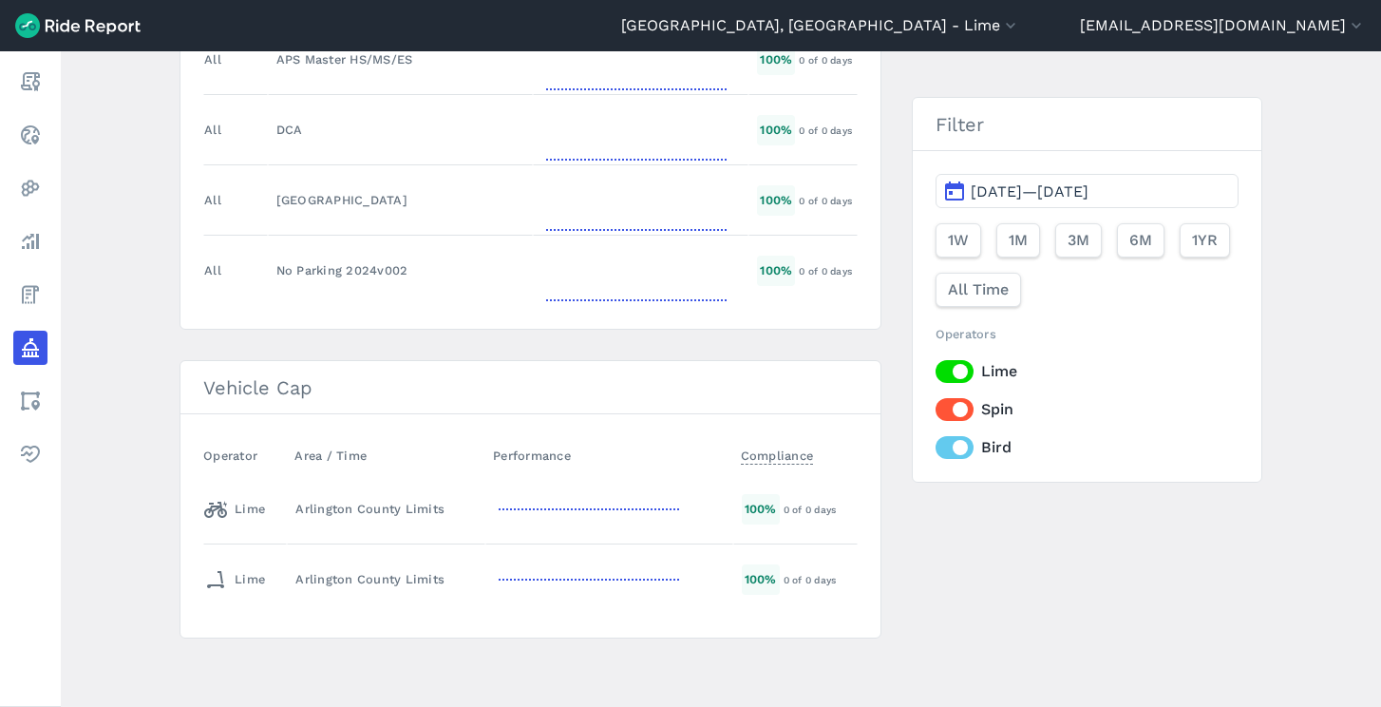
click at [1067, 198] on span "Aug 19, 2025—Aug 19, 2025" at bounding box center [1030, 191] width 118 height 18
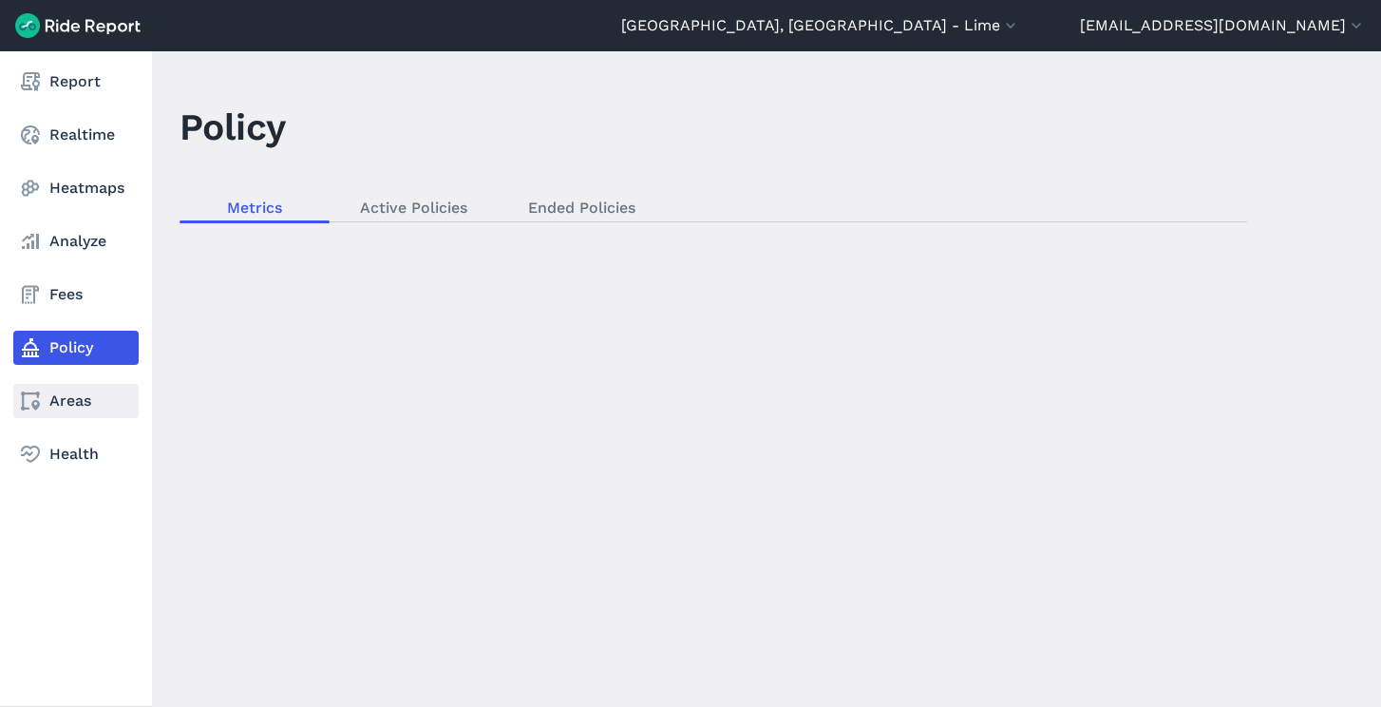
click at [87, 403] on link "Areas" at bounding box center [75, 401] width 125 height 34
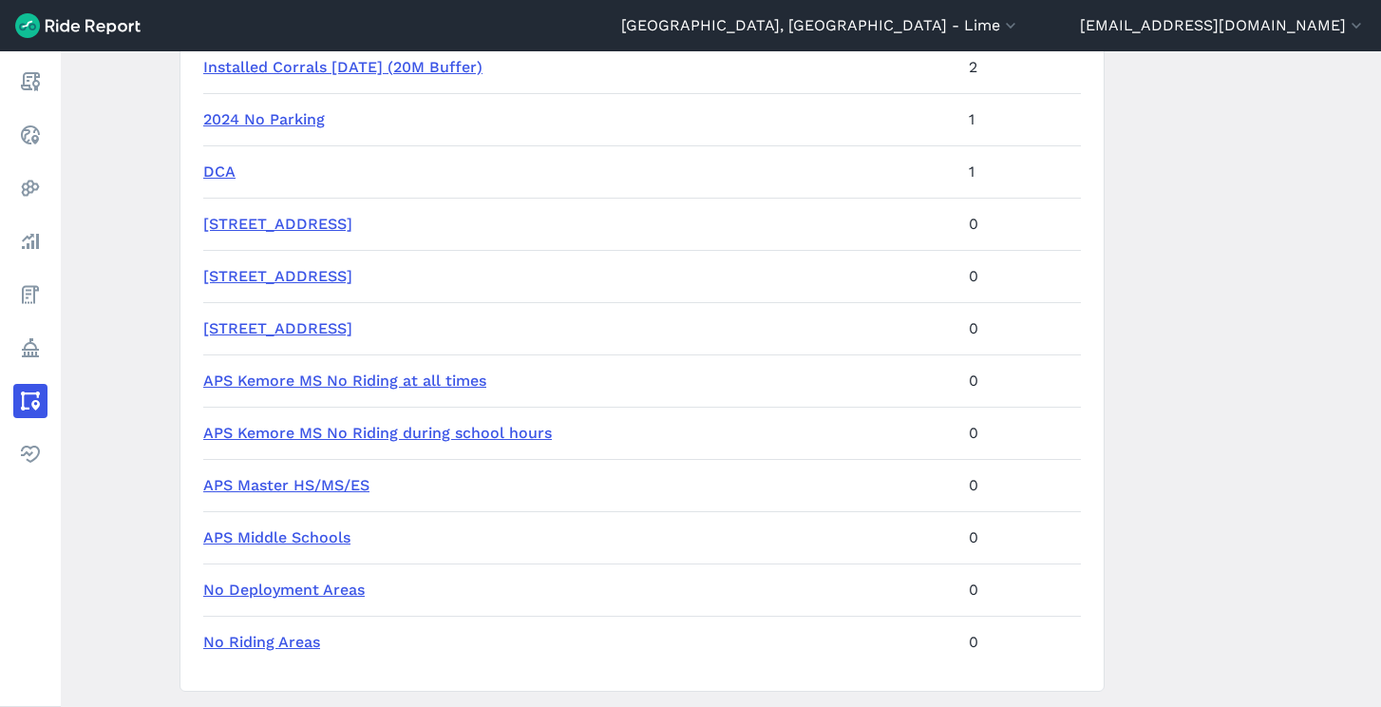
scroll to position [1748, 0]
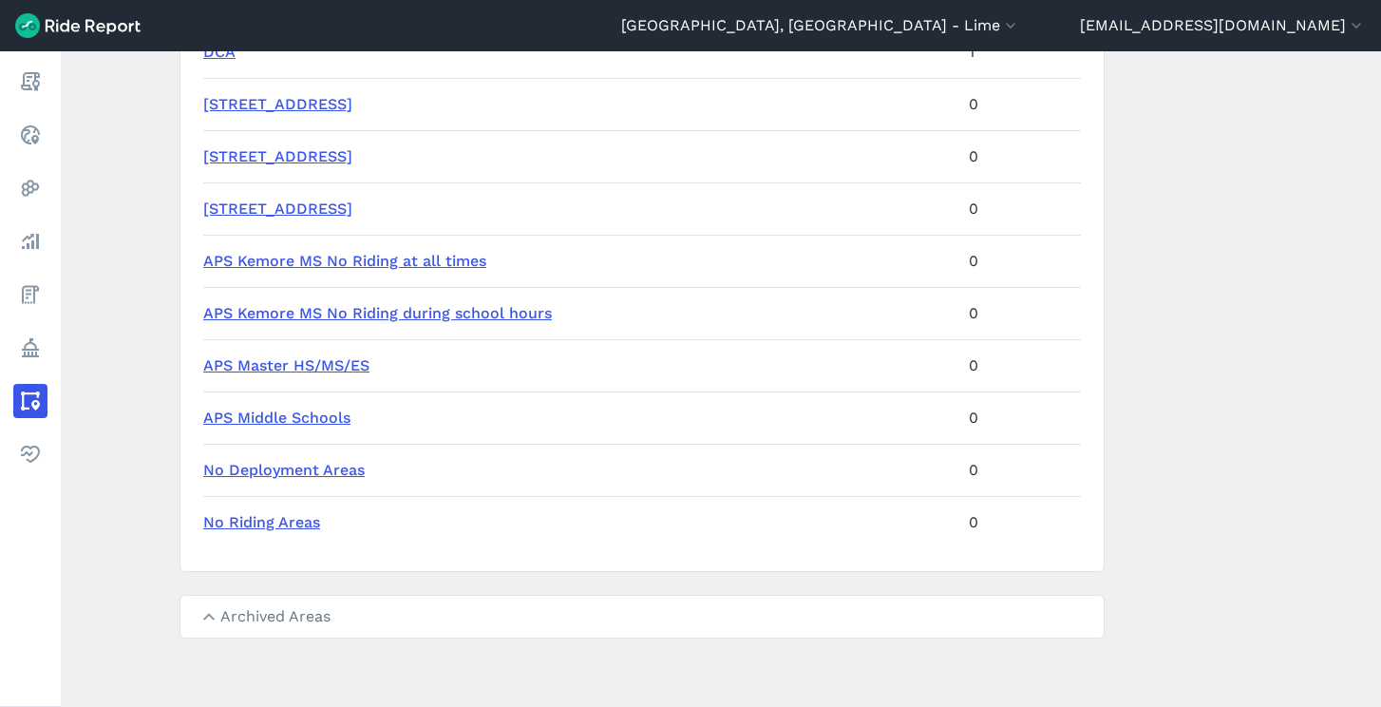
click at [331, 418] on link "APS Middle Schools" at bounding box center [276, 417] width 147 height 18
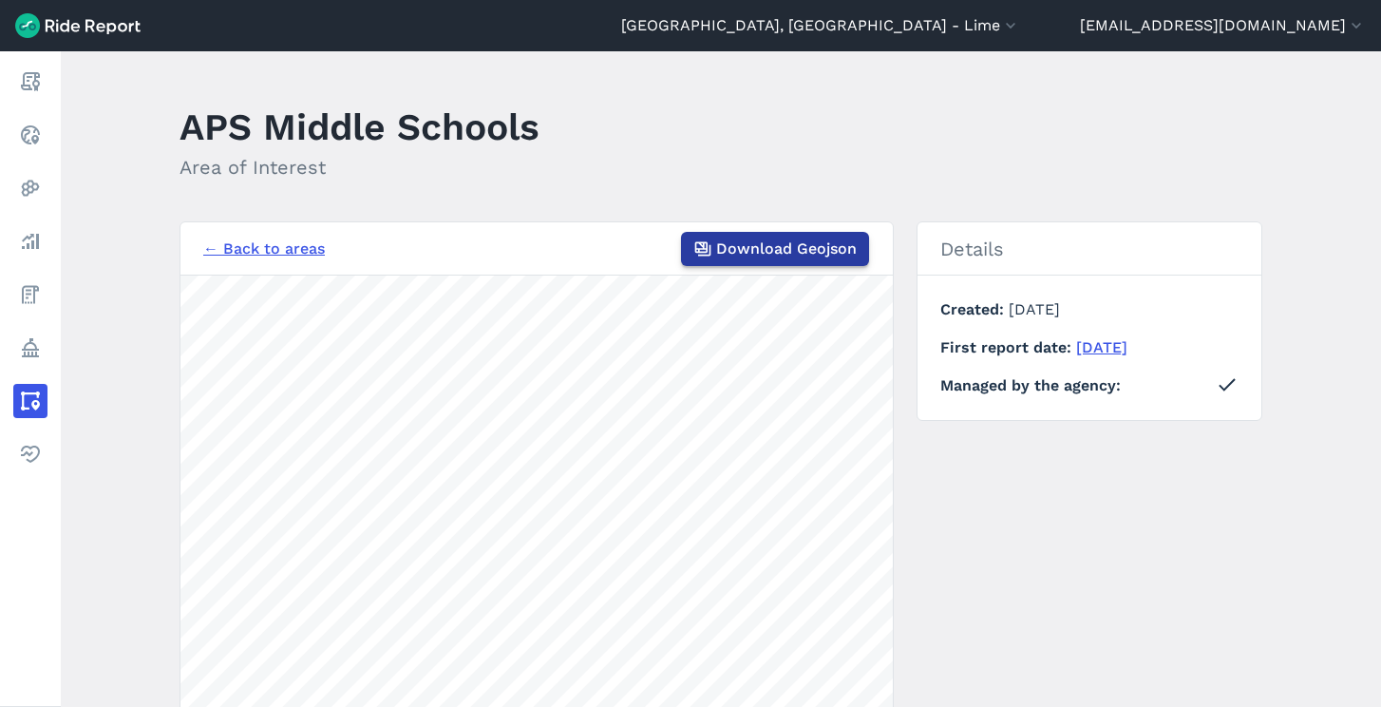
click at [738, 250] on span "Download Geojson" at bounding box center [786, 248] width 141 height 23
